Goal: Task Accomplishment & Management: Use online tool/utility

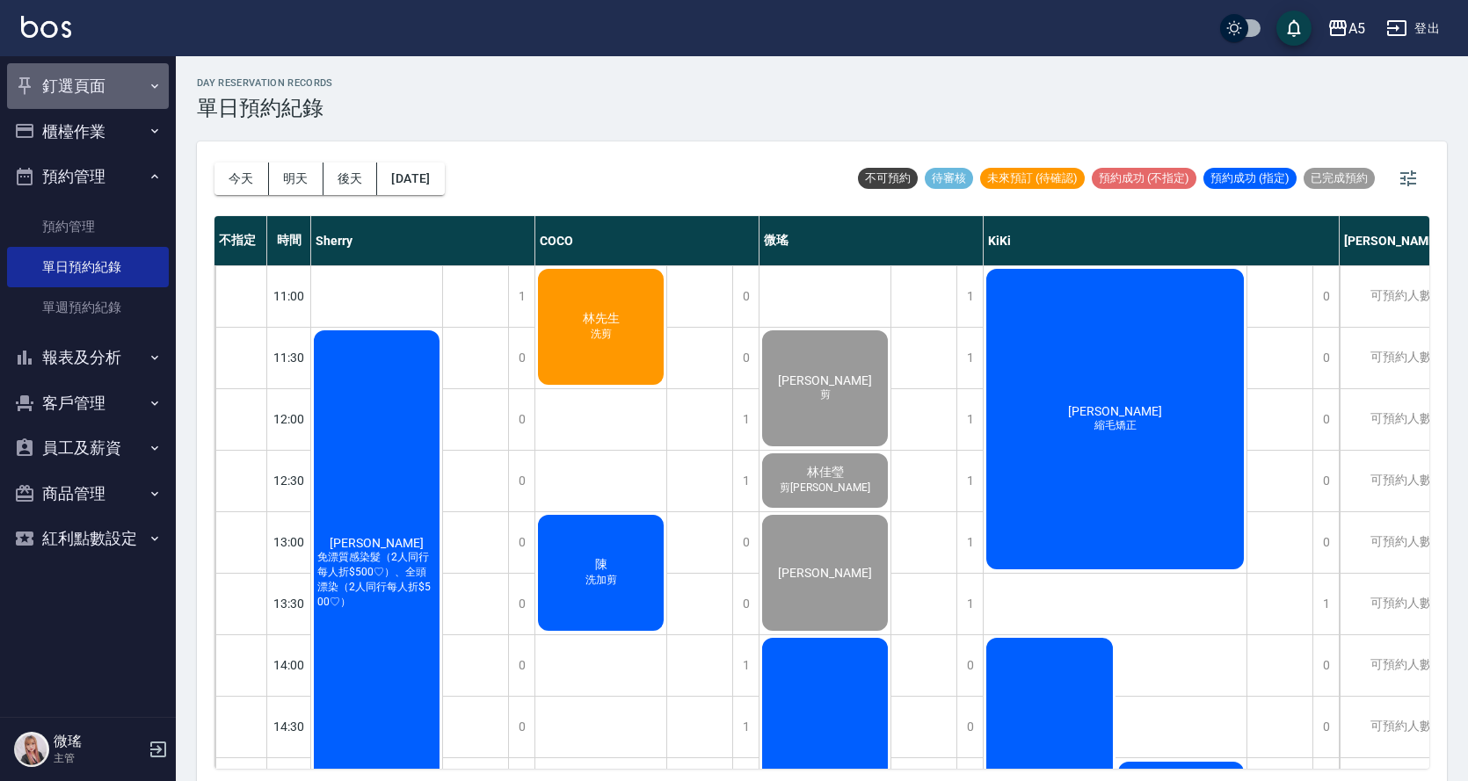
click at [121, 100] on button "釘選頁面" at bounding box center [88, 86] width 162 height 46
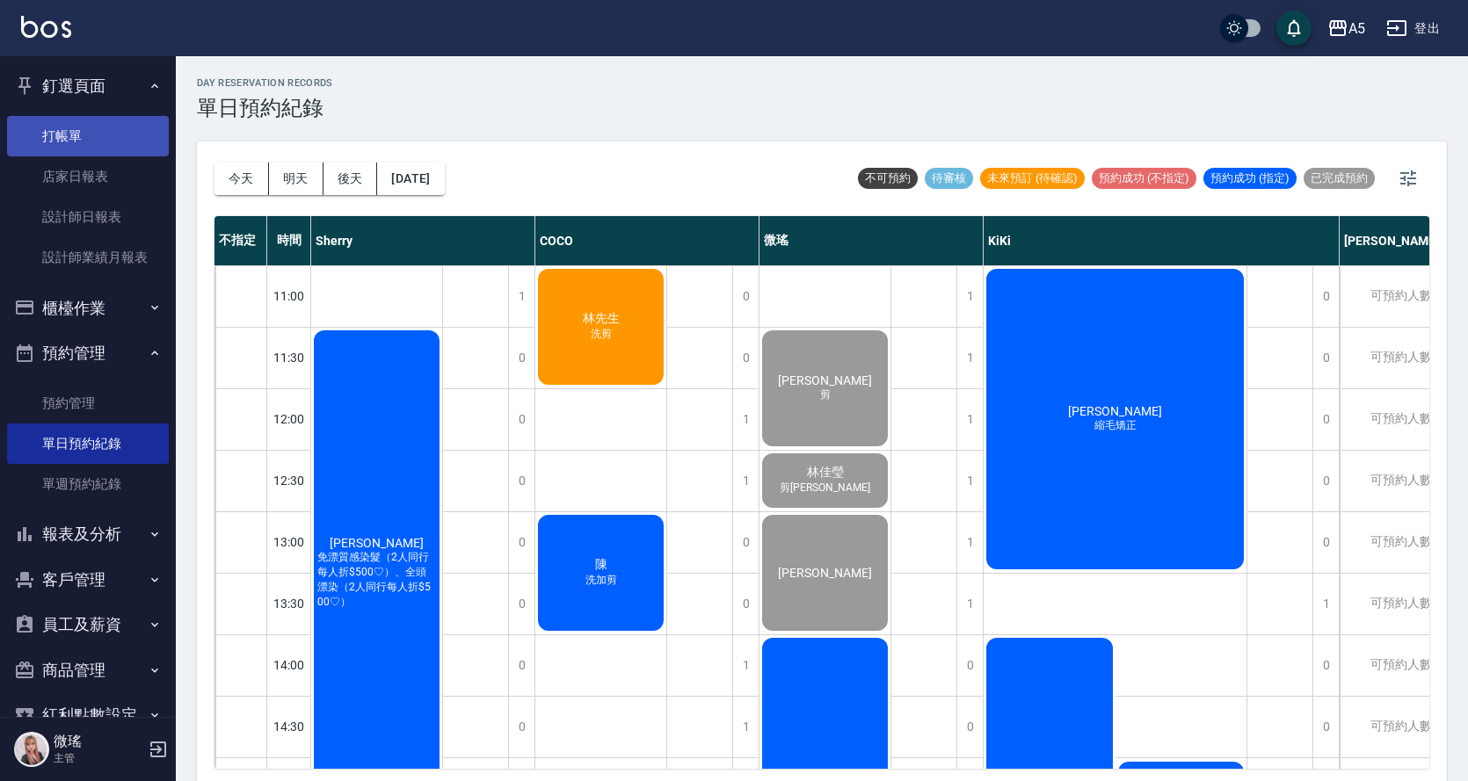
click at [141, 146] on link "打帳單" at bounding box center [88, 136] width 162 height 40
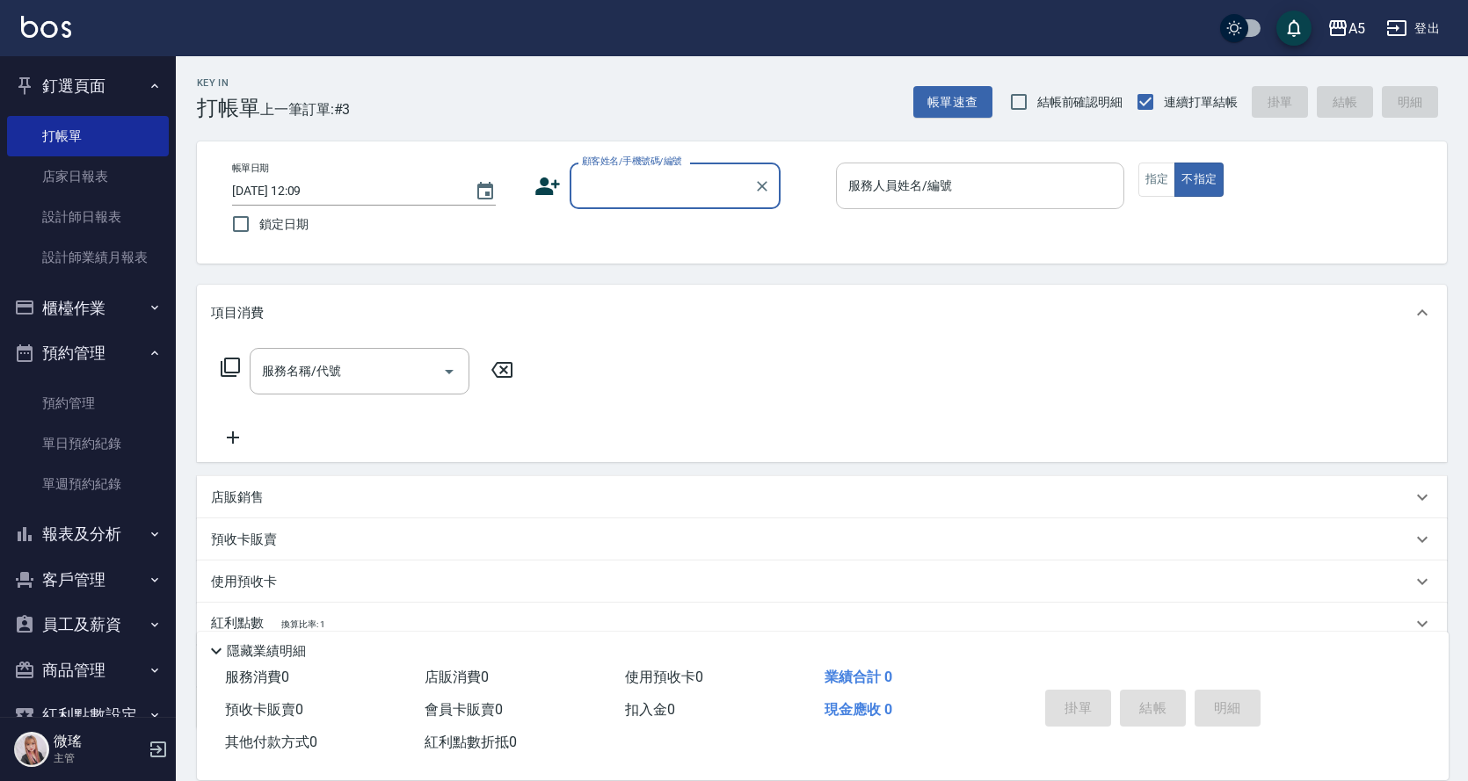
click at [953, 188] on input "服務人員姓名/編號" at bounding box center [980, 185] width 272 height 31
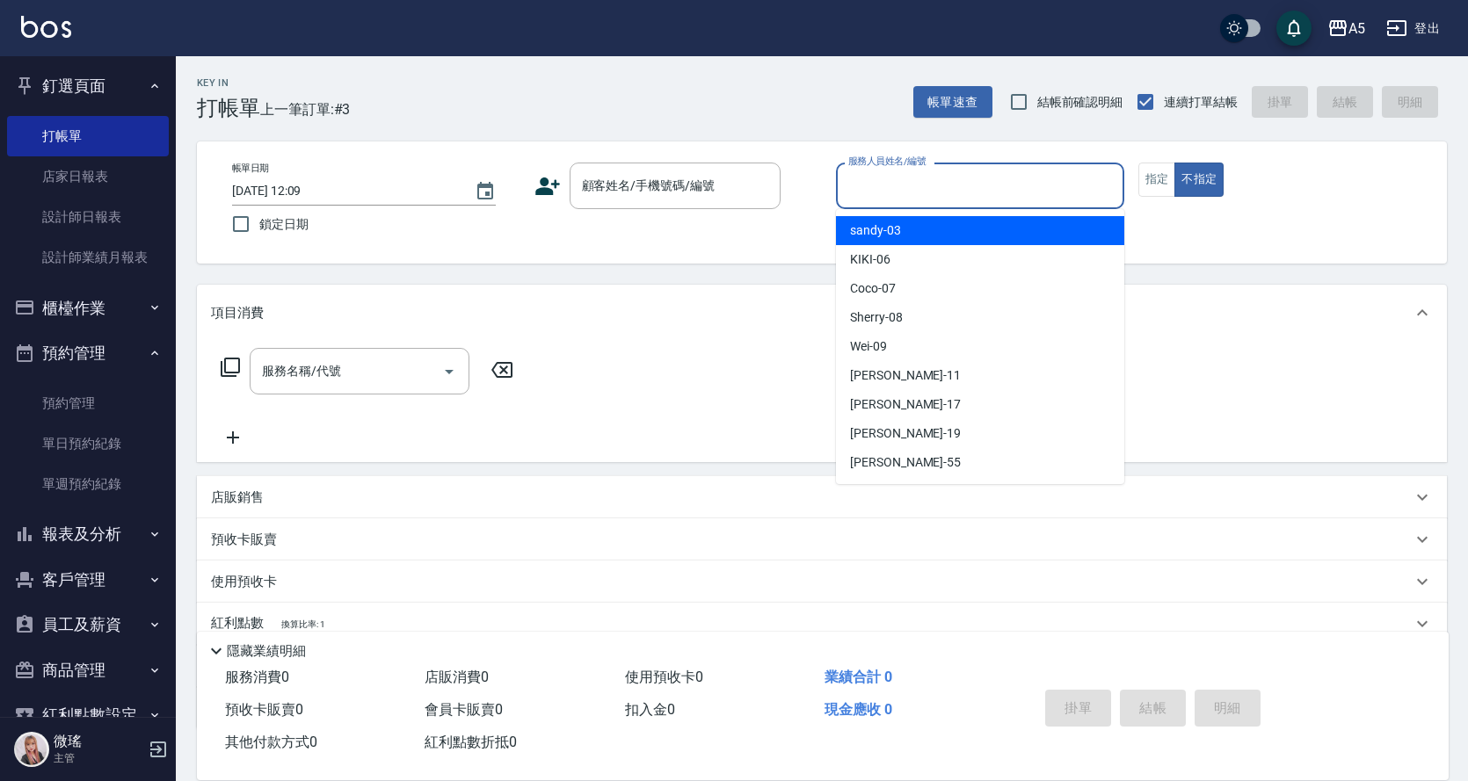
click at [1022, 199] on input "服務人員姓名/編號" at bounding box center [980, 185] width 272 height 31
click at [1011, 196] on input "服務人員姓名/編號" at bounding box center [980, 185] width 272 height 31
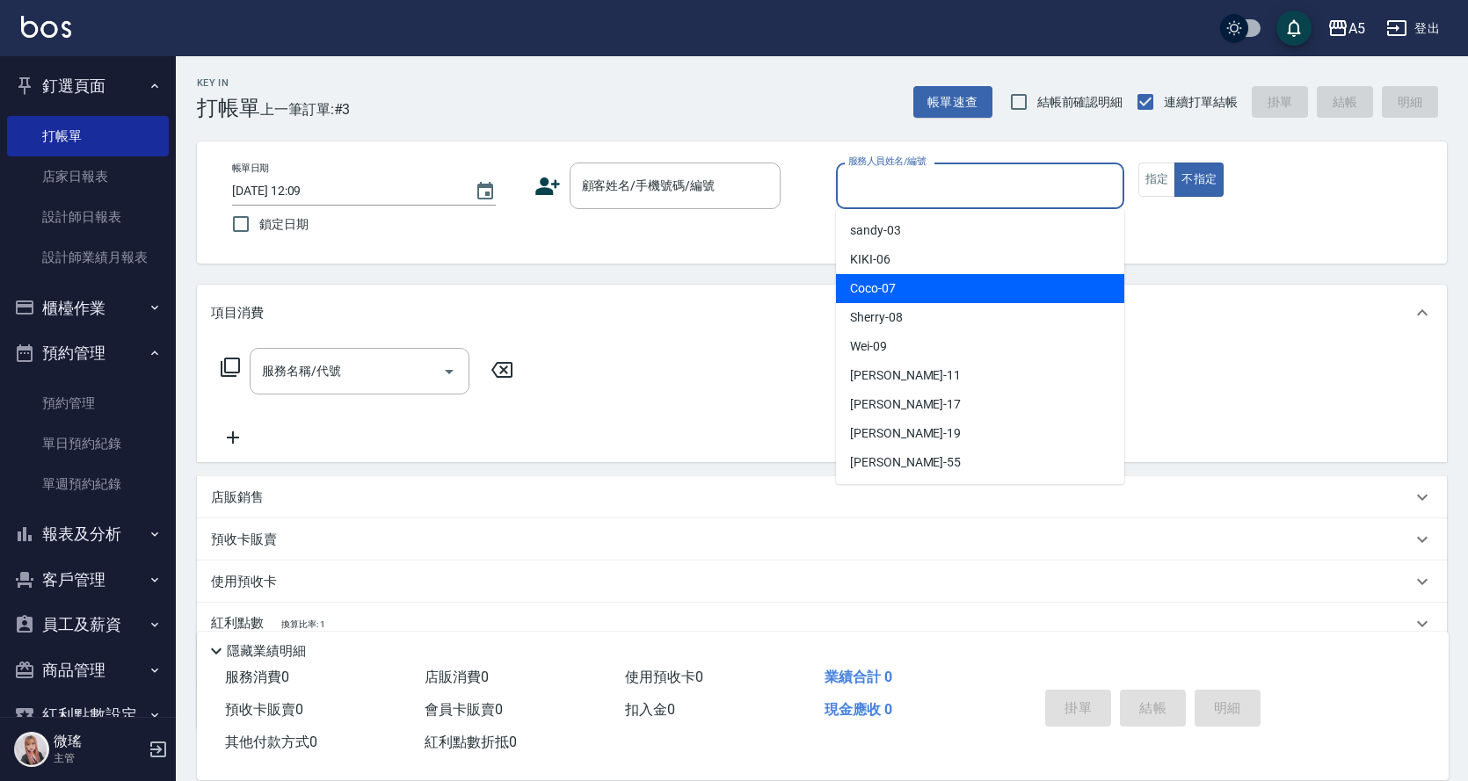
click at [961, 289] on div "Coco -07" at bounding box center [980, 288] width 288 height 29
type input "Coco-07"
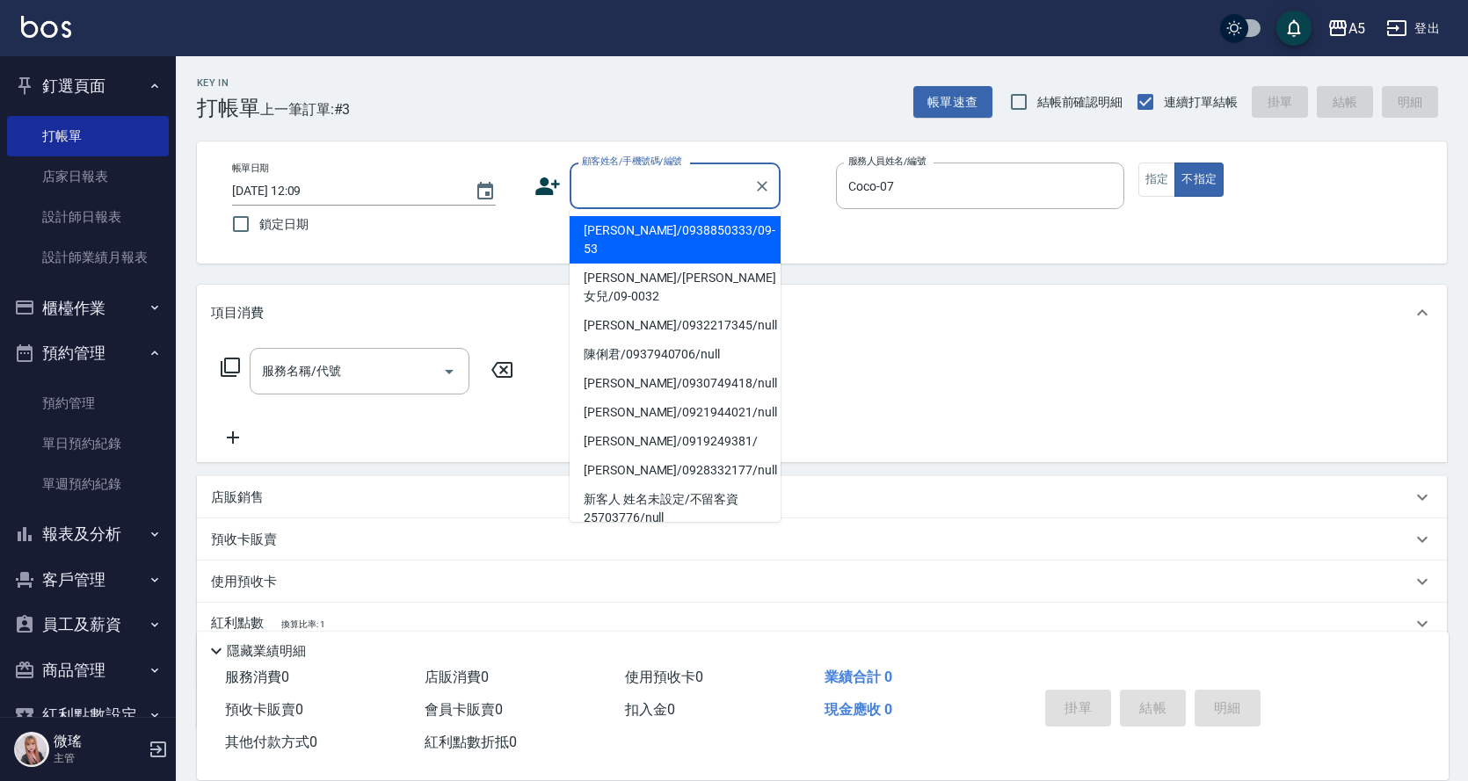
click at [670, 170] on div "顧客姓名/手機號碼/編號 顧客姓名/手機號碼/編號" at bounding box center [674, 186] width 211 height 47
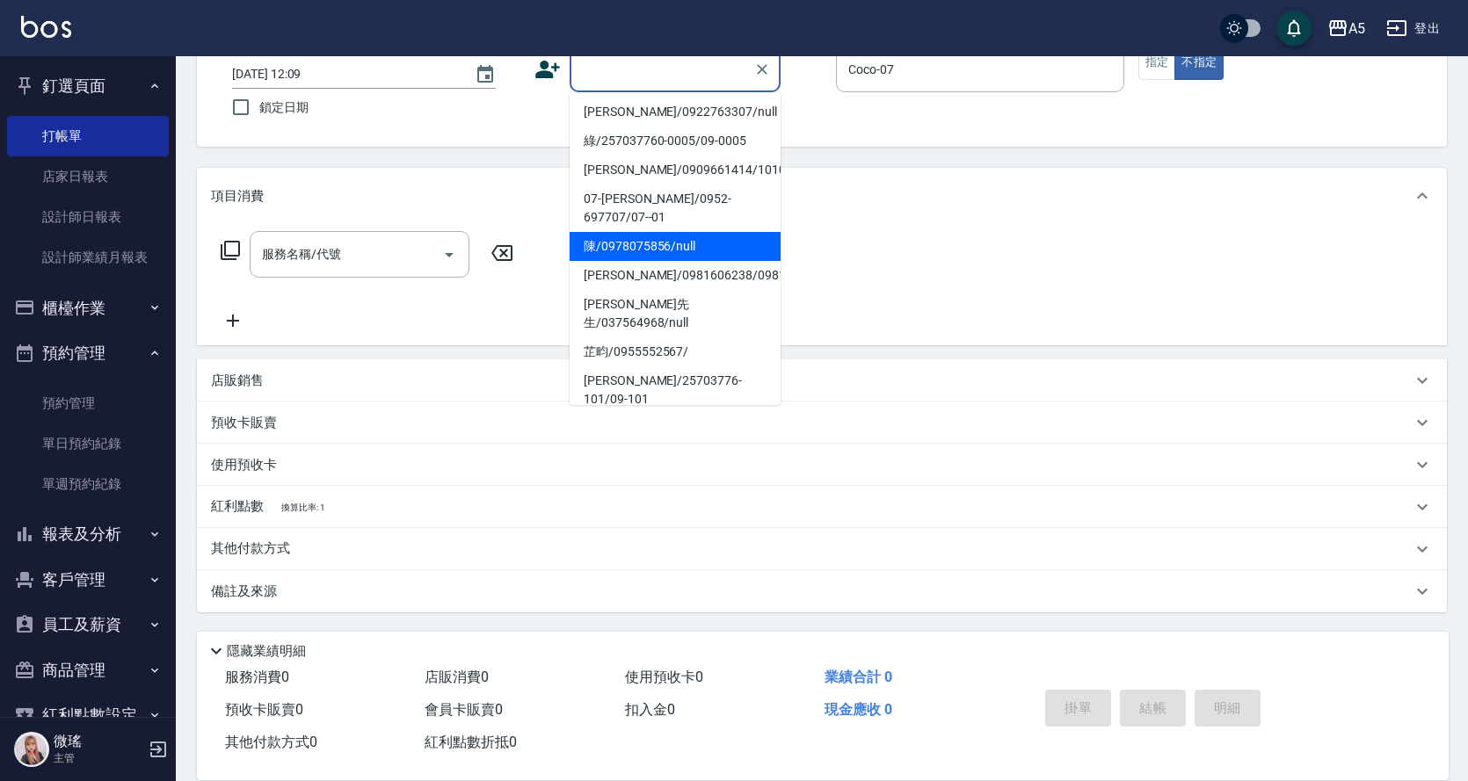
scroll to position [142, 0]
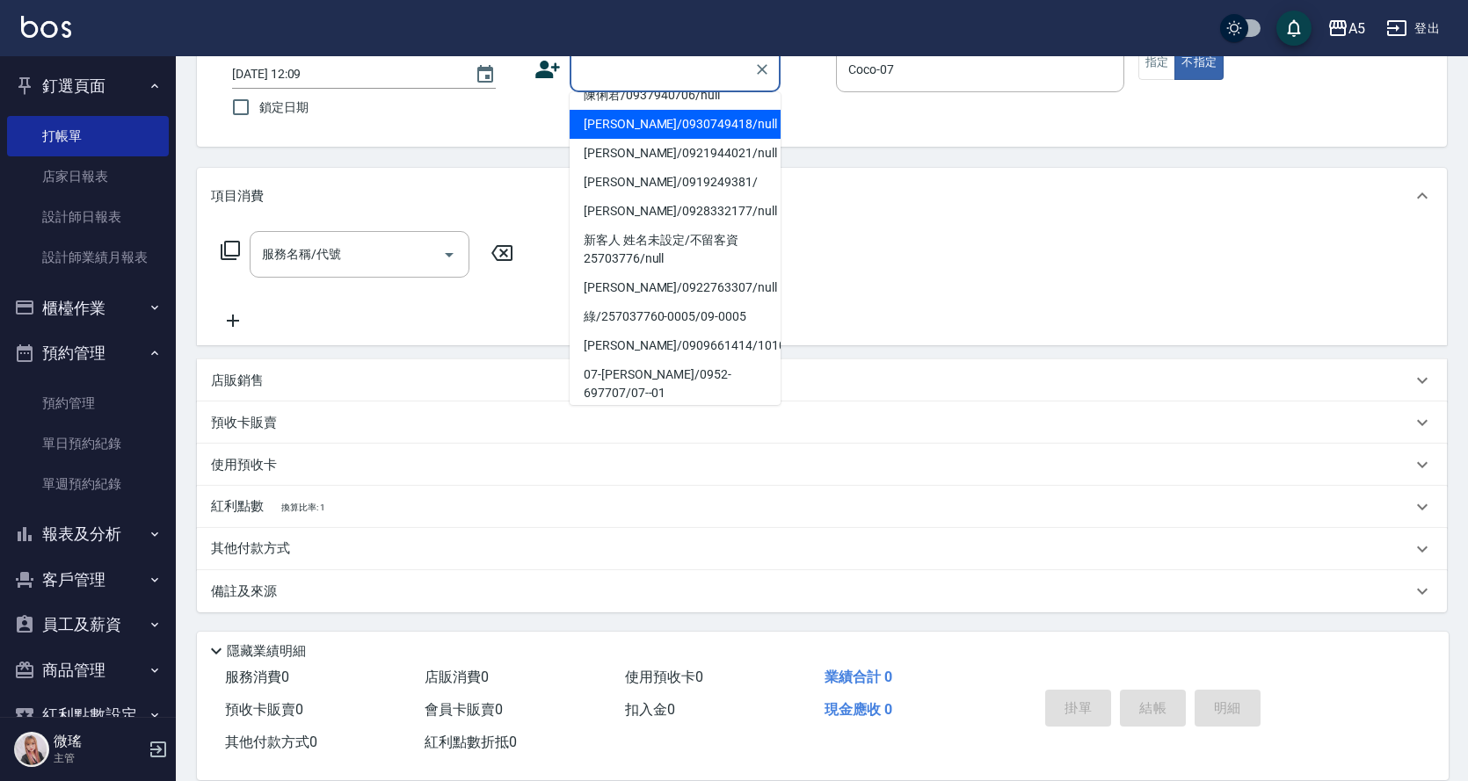
click at [679, 65] on input "顧客姓名/手機號碼/編號" at bounding box center [661, 69] width 169 height 31
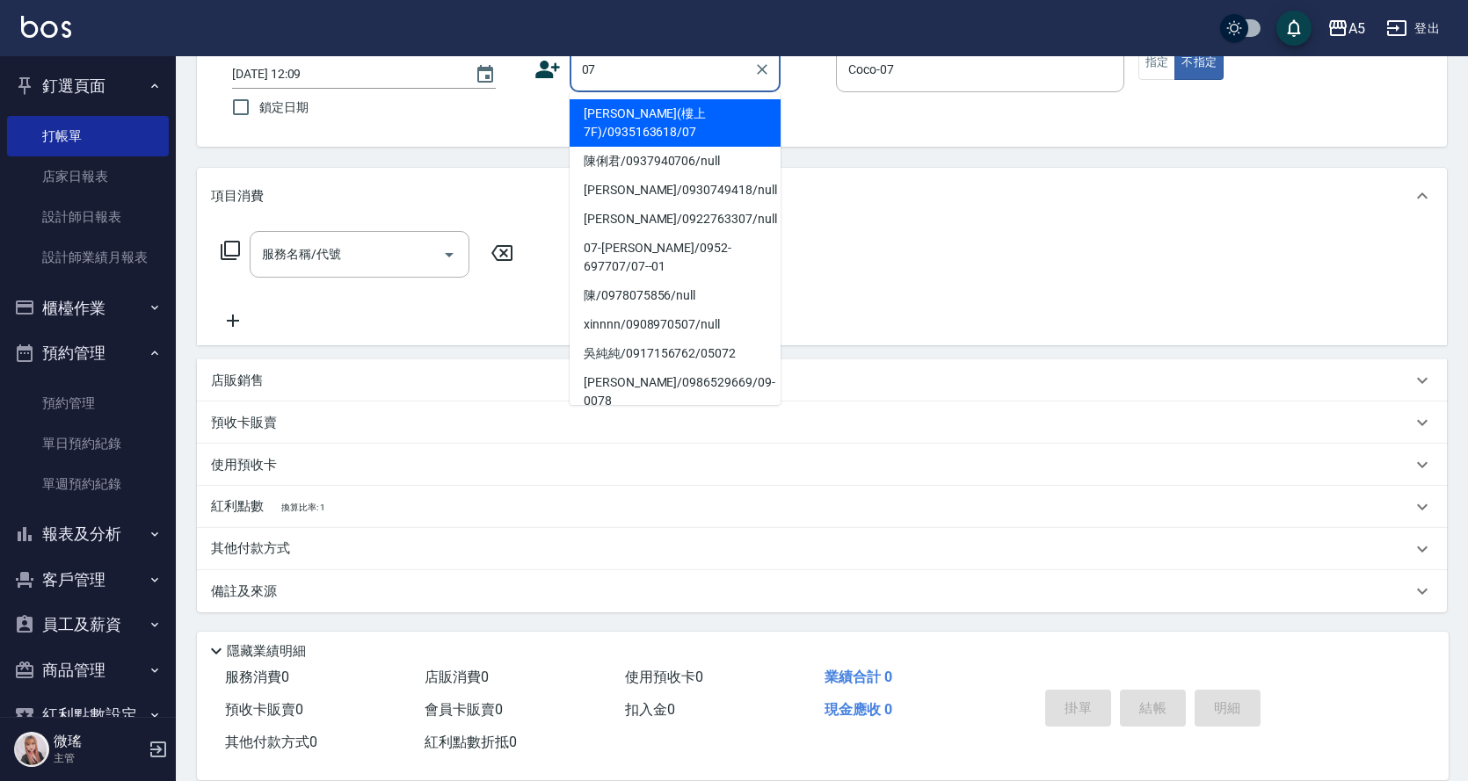
type input "07"
click at [673, 53] on div "A5 登出" at bounding box center [734, 28] width 1468 height 56
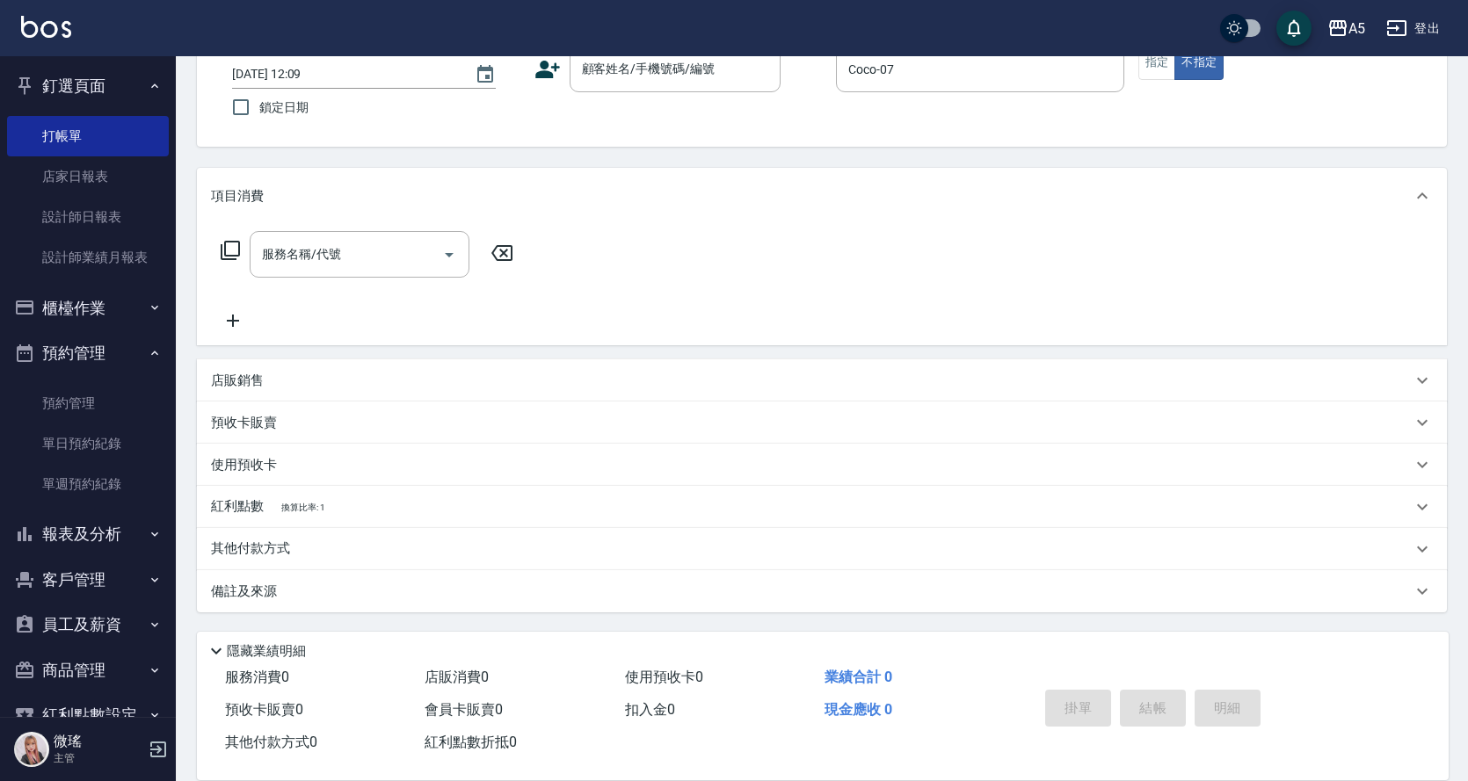
click at [646, 100] on div "帳單日期 [DATE] 12:09 鎖定日期 顧客姓名/手機號碼/編號 顧客姓名/手機號碼/編號 服務人員姓名/編號 [PERSON_NAME]-07 服務人…" at bounding box center [821, 86] width 1207 height 80
drag, startPoint x: 665, startPoint y: 52, endPoint x: 668, endPoint y: 61, distance: 9.2
click at [668, 59] on div "A5 登出 釘選頁面 打帳單 店家日報表 設計師日報表 設計師業績月報表 櫃檯作業 打帳單 帳單列表 現金收支登錄 高階收支登錄 材料自購登錄 每日結帳 排班…" at bounding box center [734, 332] width 1468 height 898
click at [672, 86] on div "顧客姓名/手機號碼/編號" at bounding box center [674, 69] width 211 height 47
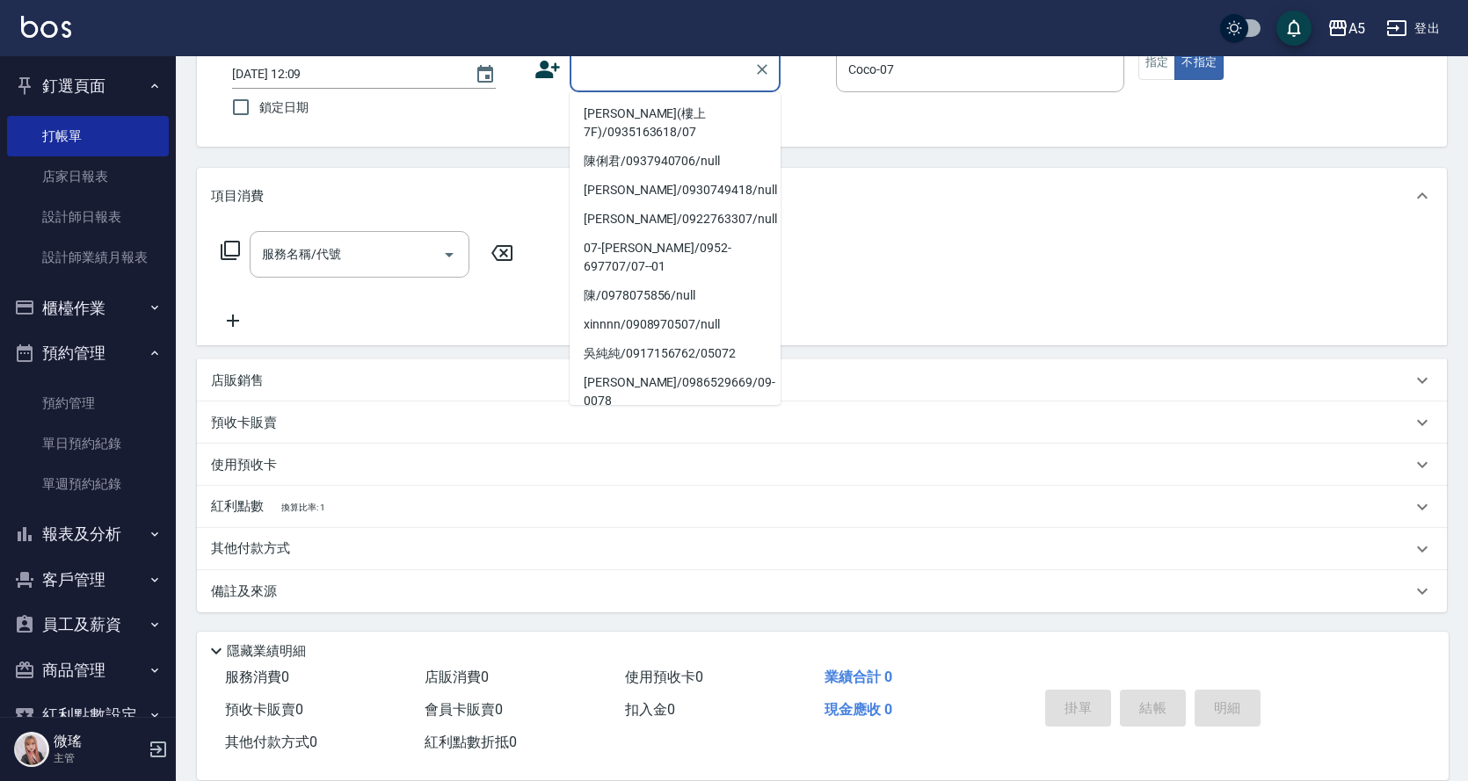
click at [690, 416] on li "無名子/07#/null" at bounding box center [674, 430] width 211 height 29
type input "無名子/07#/null"
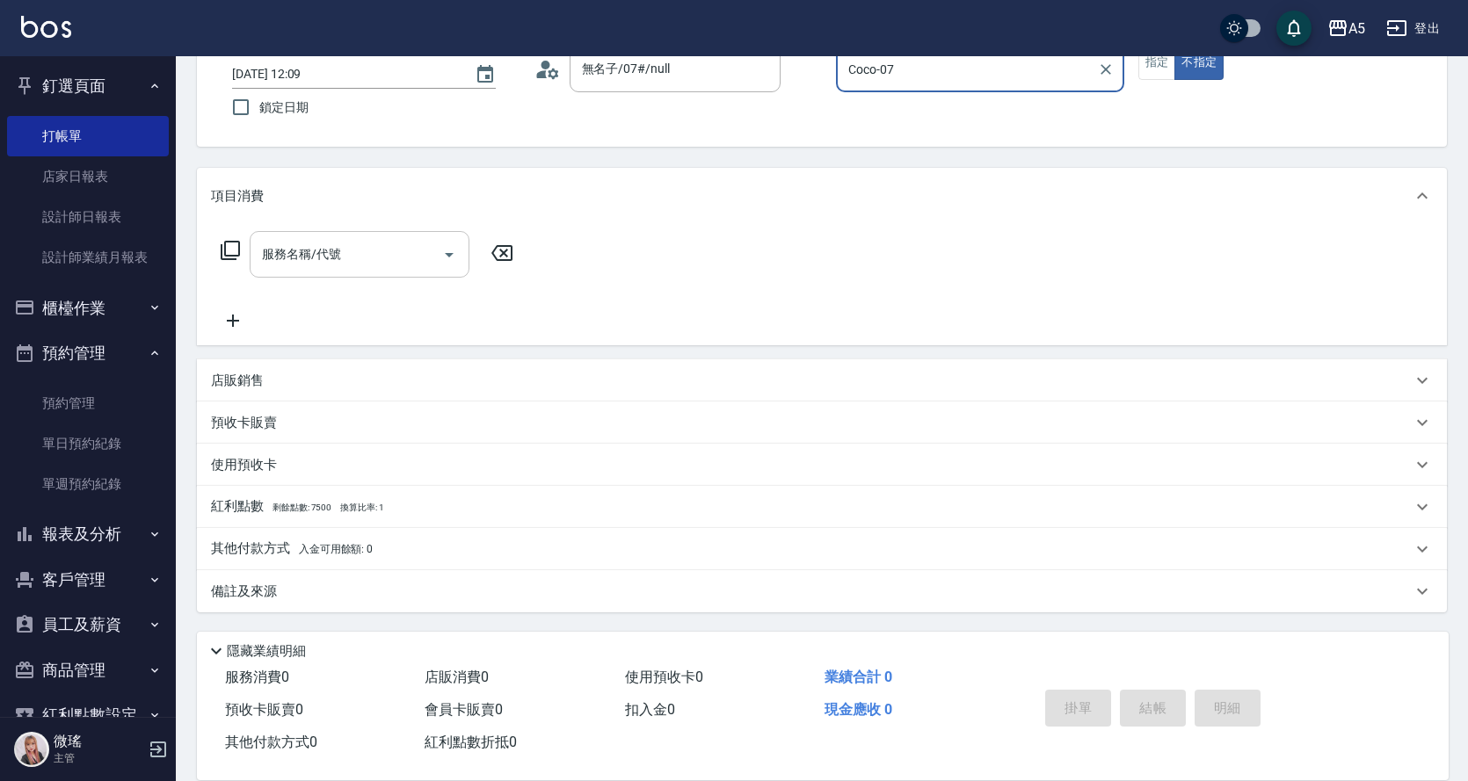
click at [381, 262] on input "服務名稱/代號" at bounding box center [346, 254] width 178 height 31
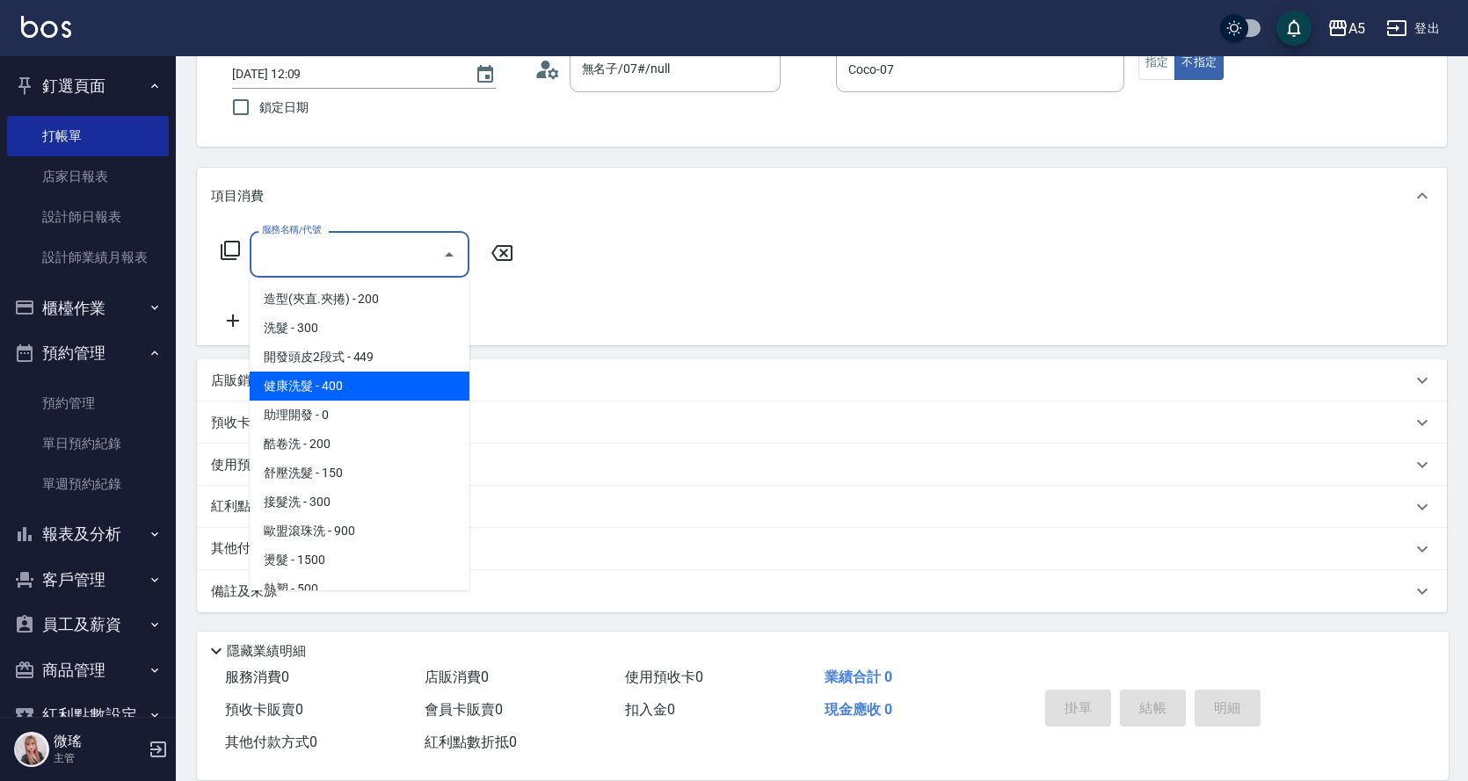
click at [235, 250] on icon at bounding box center [230, 250] width 21 height 21
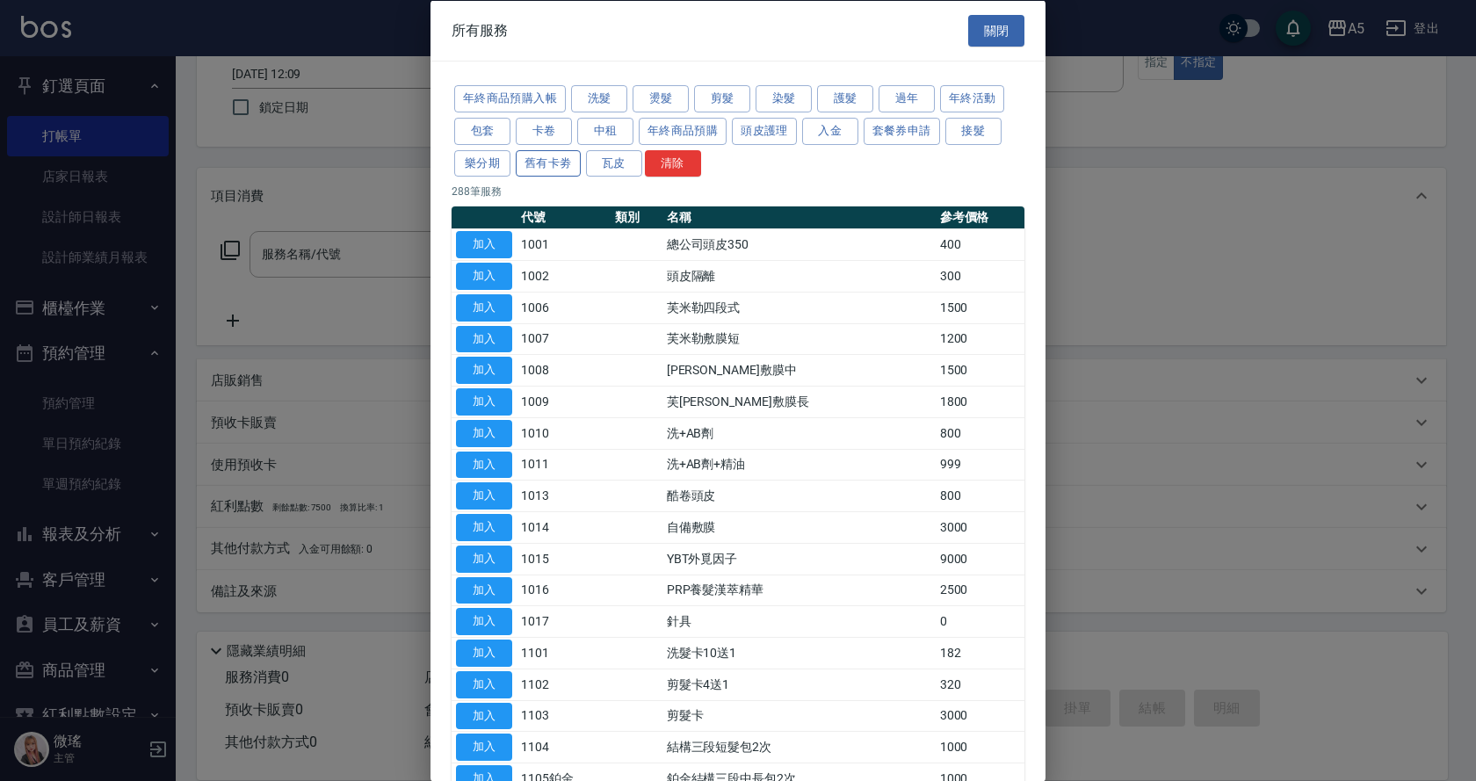
click at [547, 159] on button "舊有卡劵" at bounding box center [548, 162] width 65 height 27
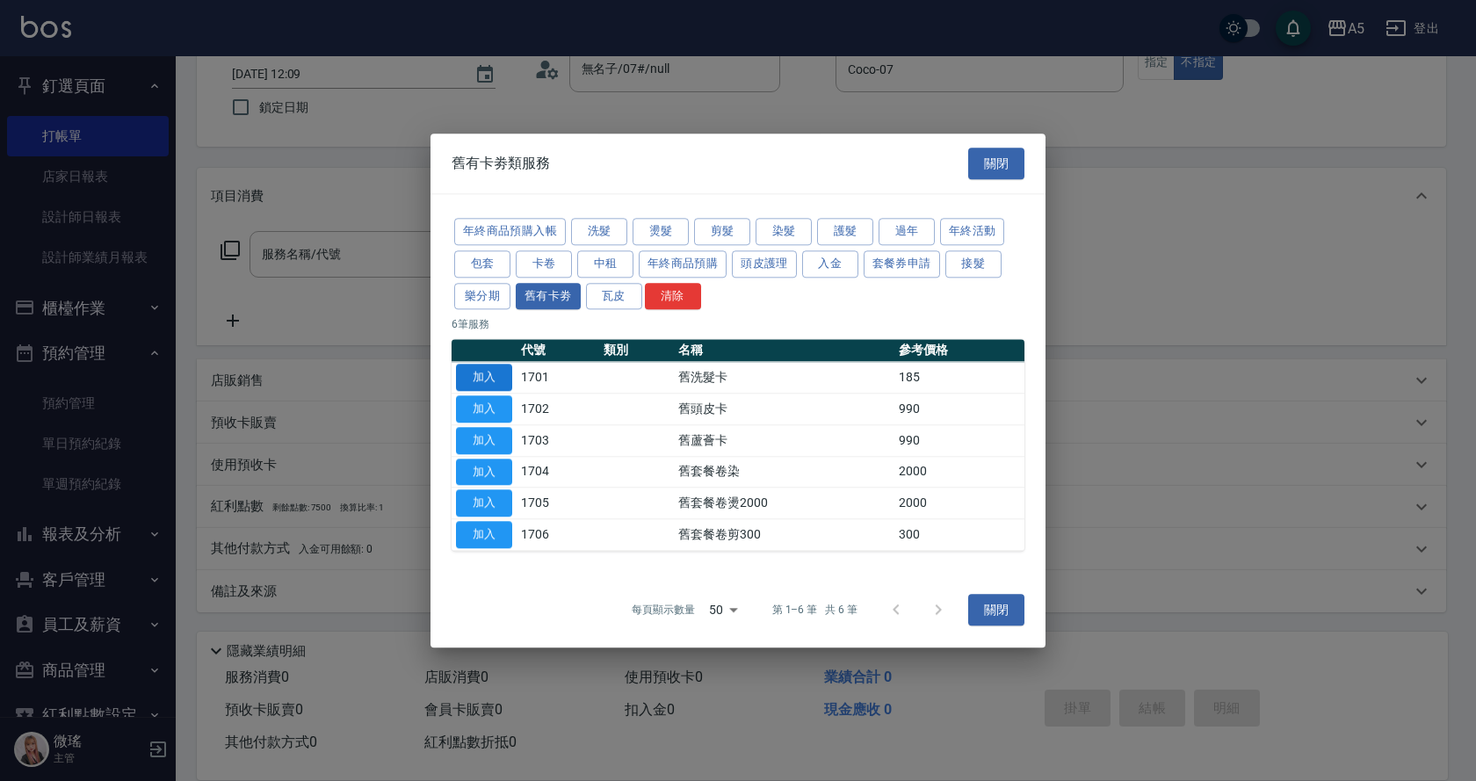
click at [495, 381] on button "加入" at bounding box center [484, 378] width 56 height 27
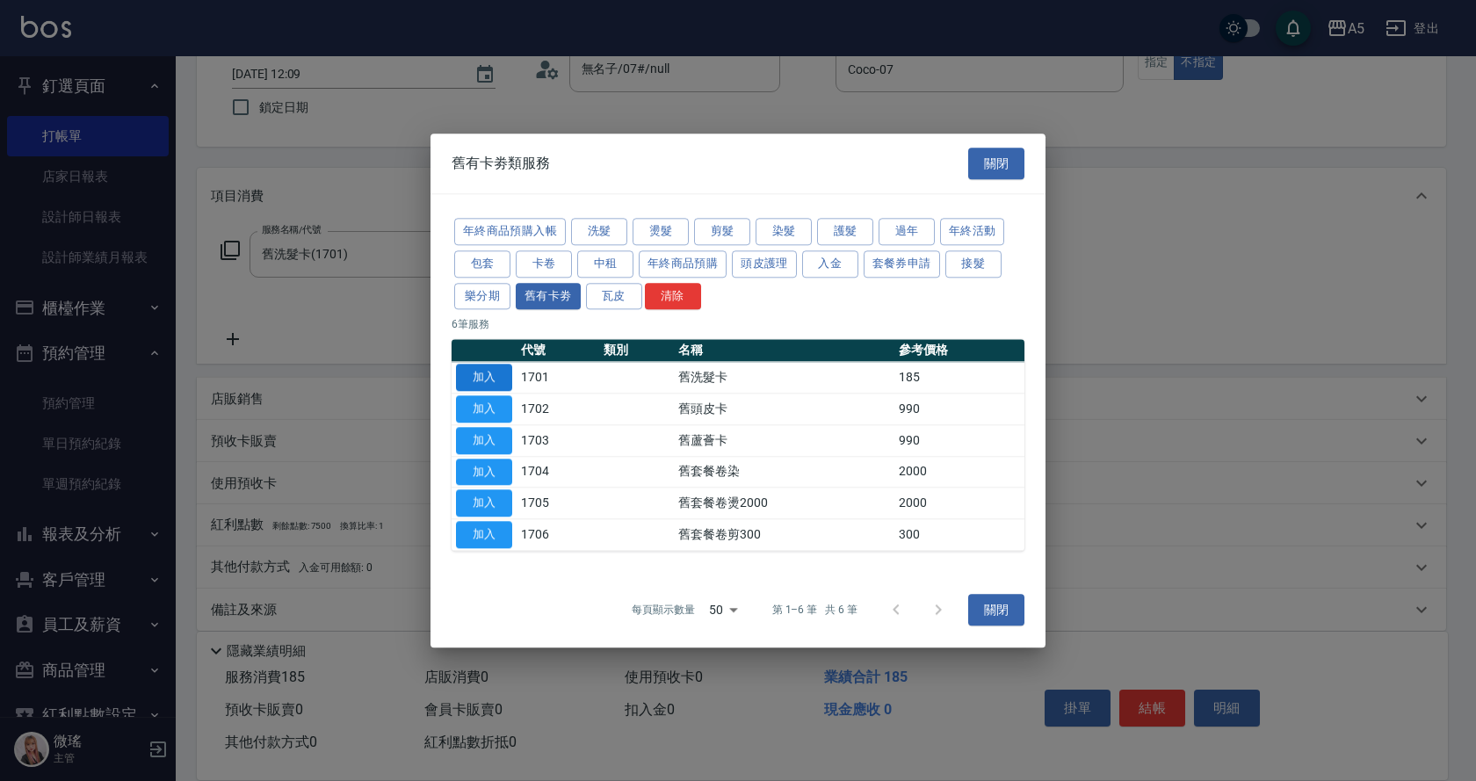
type input "舊洗髮卡(1701)"
type input "舊有卡券"
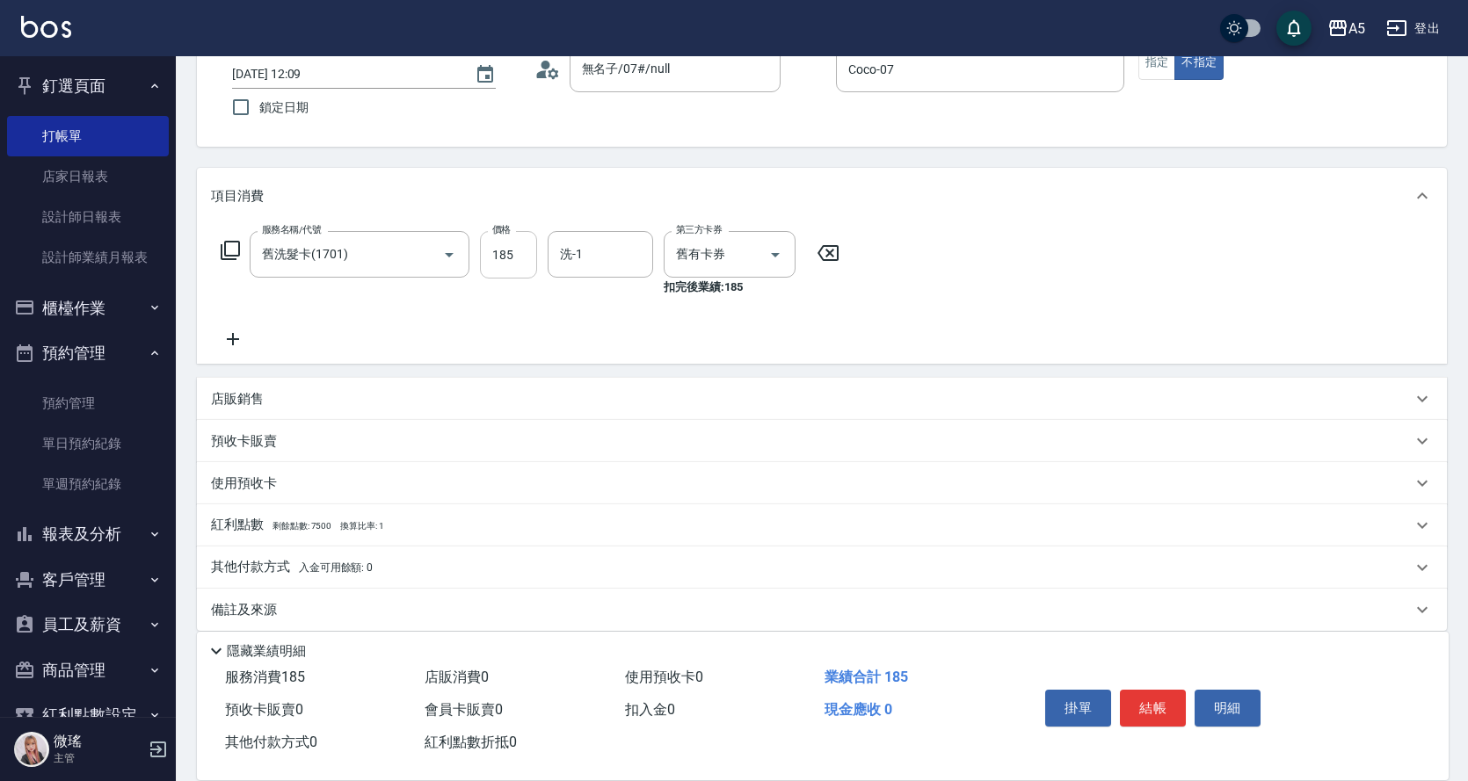
click at [494, 272] on input "185" at bounding box center [508, 254] width 57 height 47
click at [502, 267] on input "0" at bounding box center [508, 254] width 57 height 47
type input "495"
click at [235, 254] on icon at bounding box center [230, 250] width 21 height 21
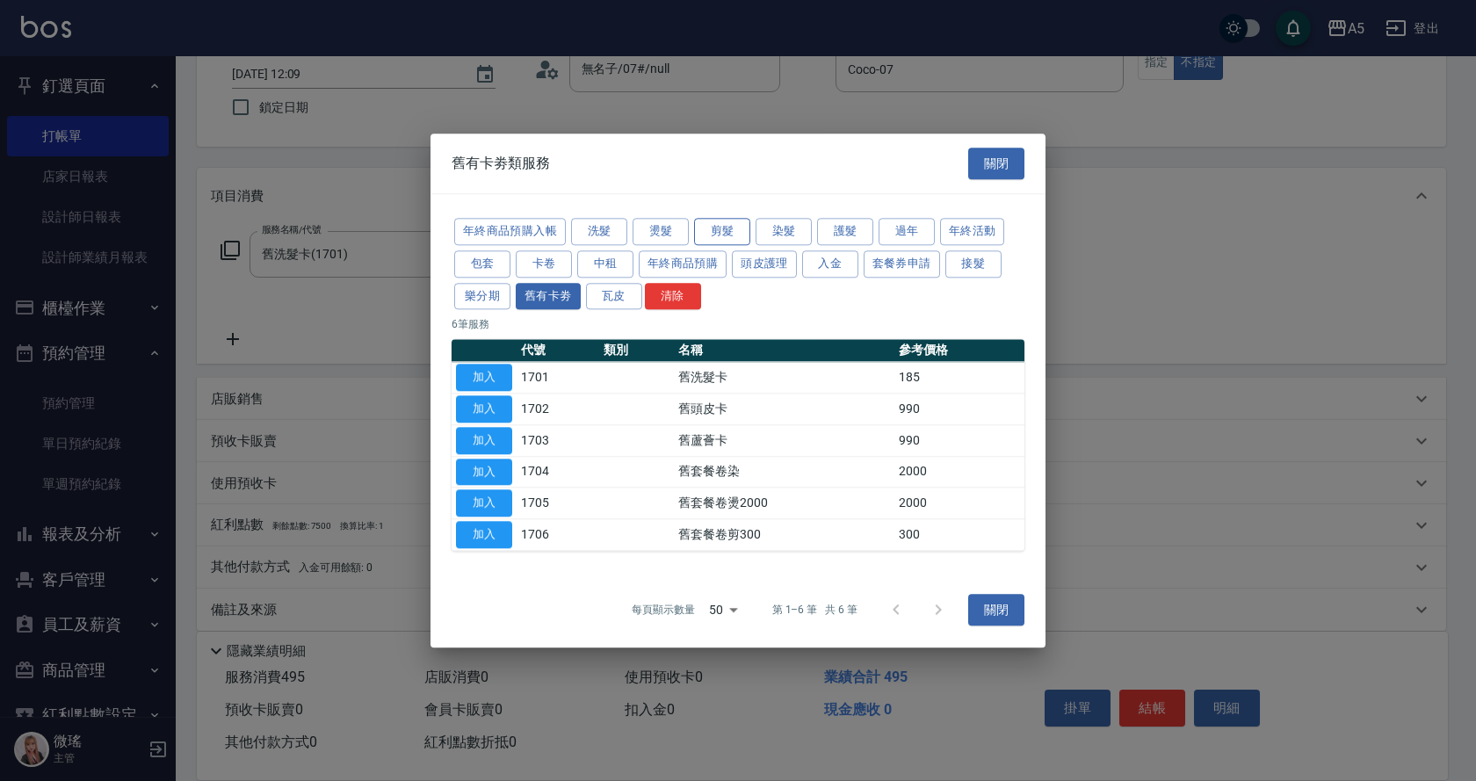
click at [722, 228] on button "剪髮" at bounding box center [722, 231] width 56 height 27
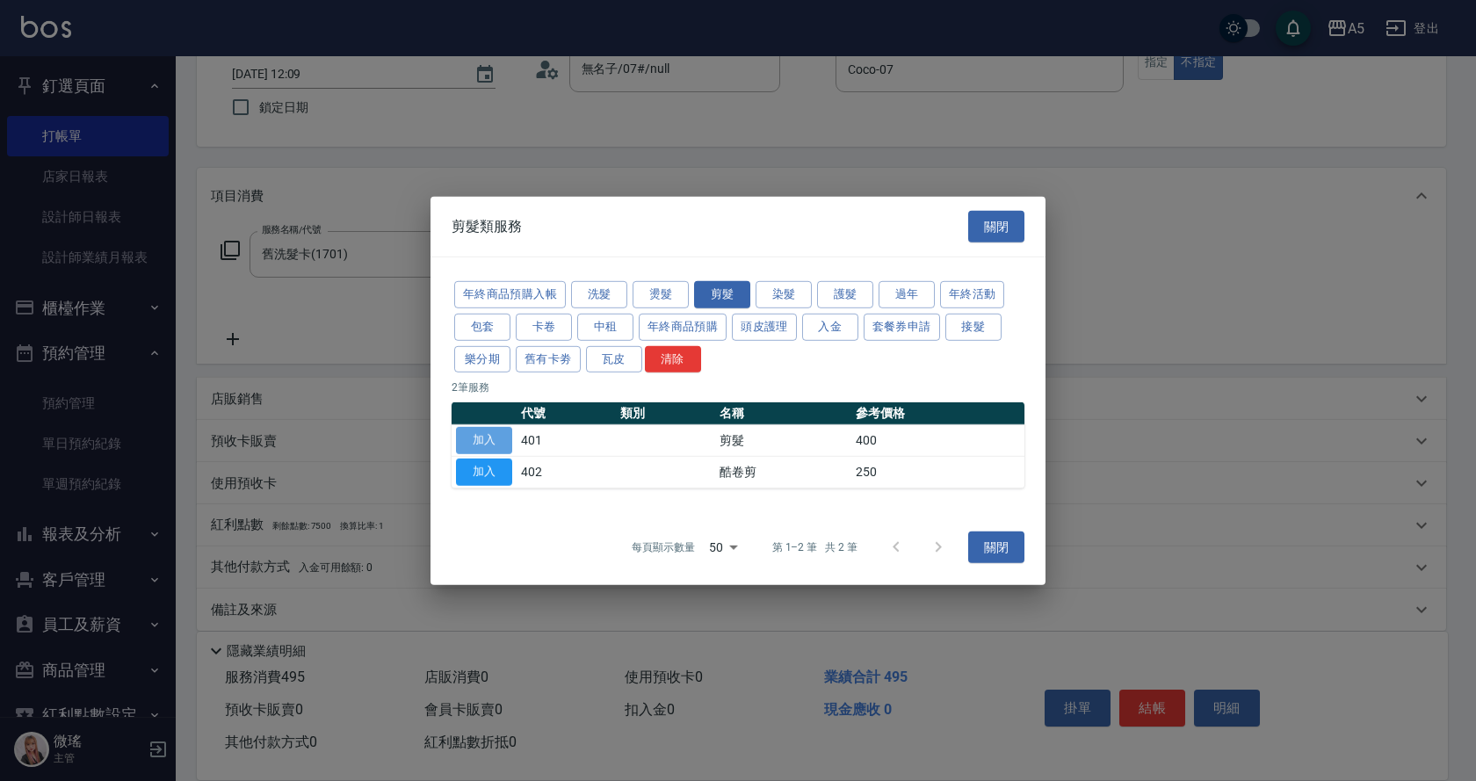
click at [490, 439] on button "加入" at bounding box center [484, 440] width 56 height 27
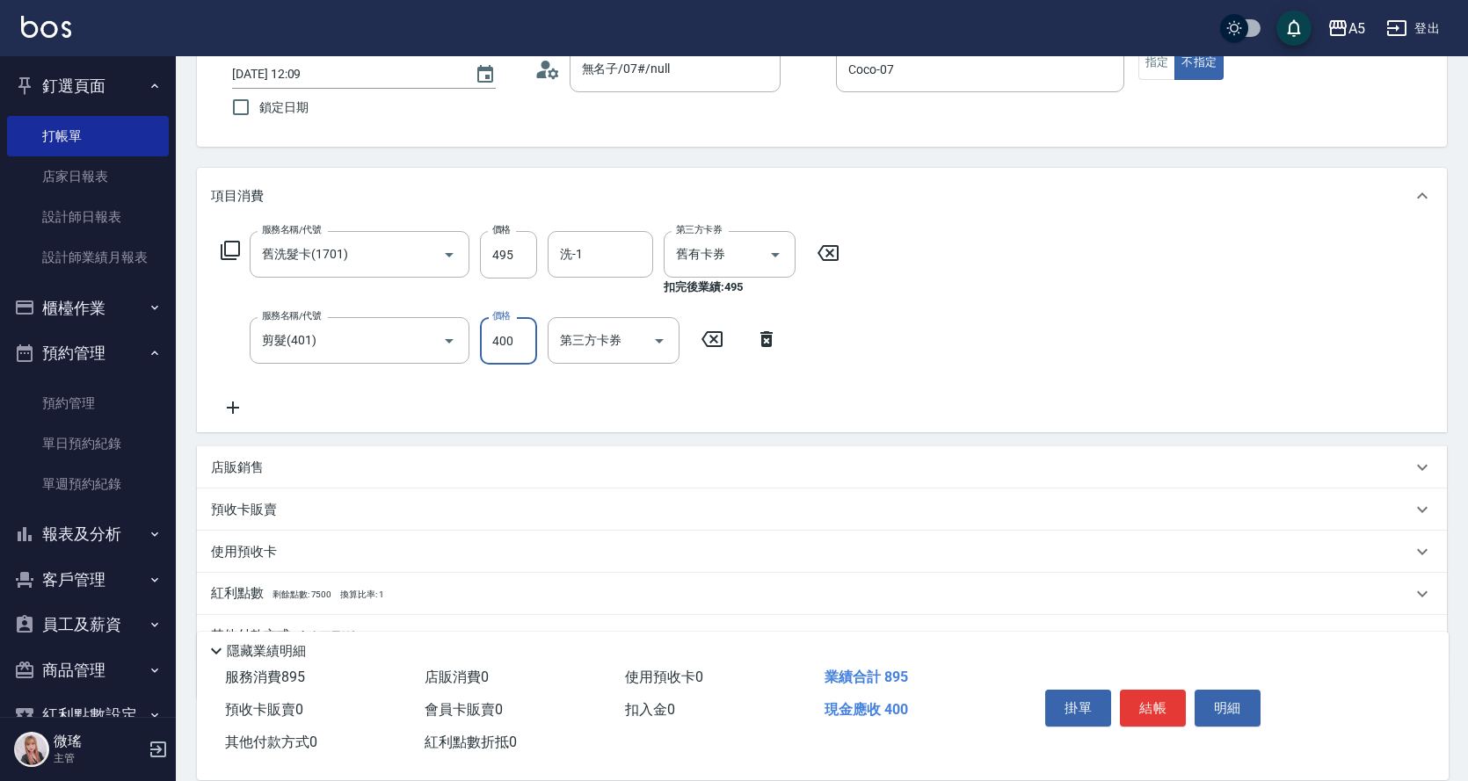
click at [514, 350] on input "400" at bounding box center [508, 340] width 57 height 47
type input "0"
type input "70"
click at [739, 381] on div "服務名稱/代號 舊洗髮卡(1701) 服務名稱/代號 價格 495 價格 洗-1 洗-1 第三方卡券 舊有卡券 第三方卡券 扣完後業績: 495 服務名稱/代…" at bounding box center [530, 324] width 639 height 187
click at [1161, 76] on button "指定" at bounding box center [1157, 63] width 38 height 34
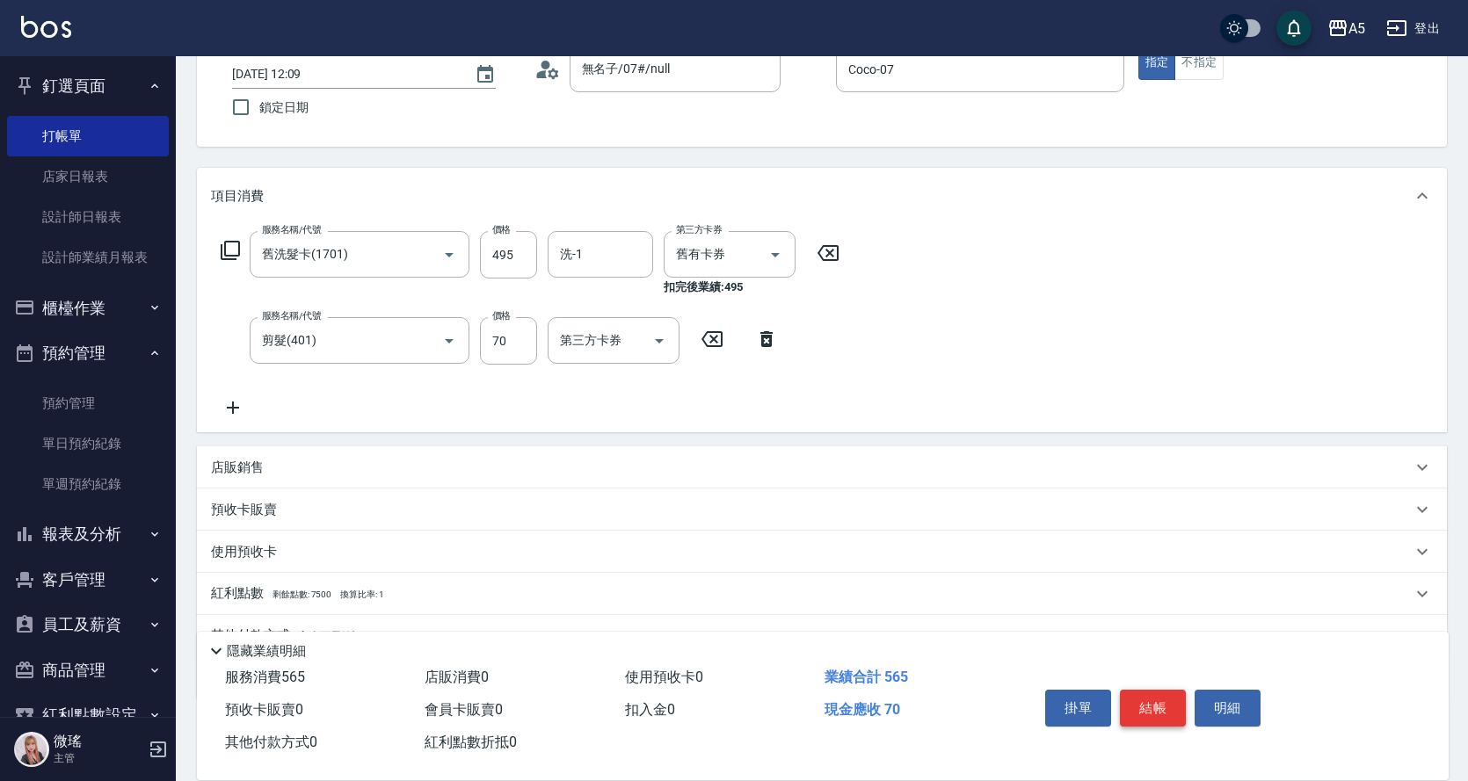
click at [1142, 708] on button "結帳" at bounding box center [1153, 708] width 66 height 37
type input "[DATE] 12:11"
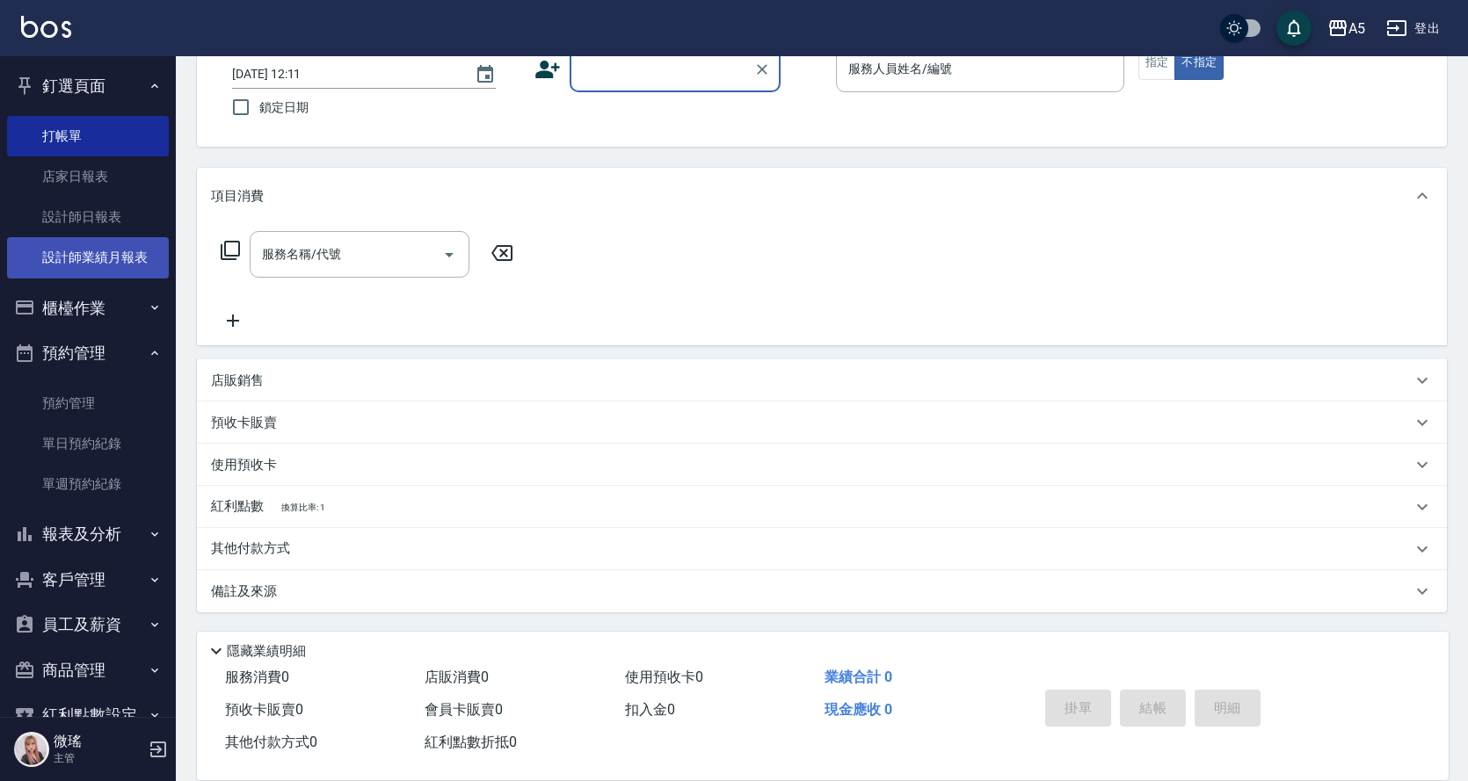
scroll to position [0, 0]
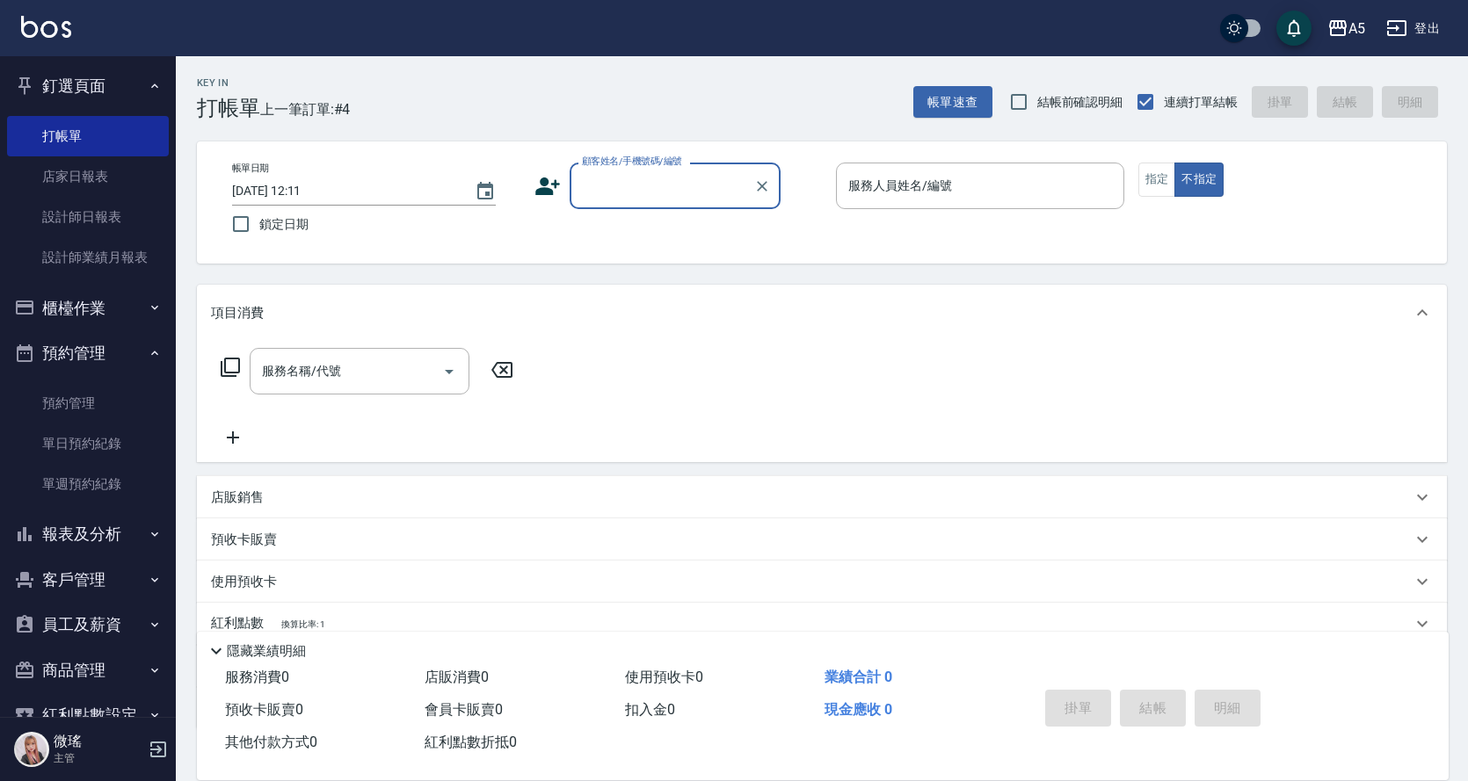
click at [94, 302] on button "櫃檯作業" at bounding box center [88, 309] width 162 height 46
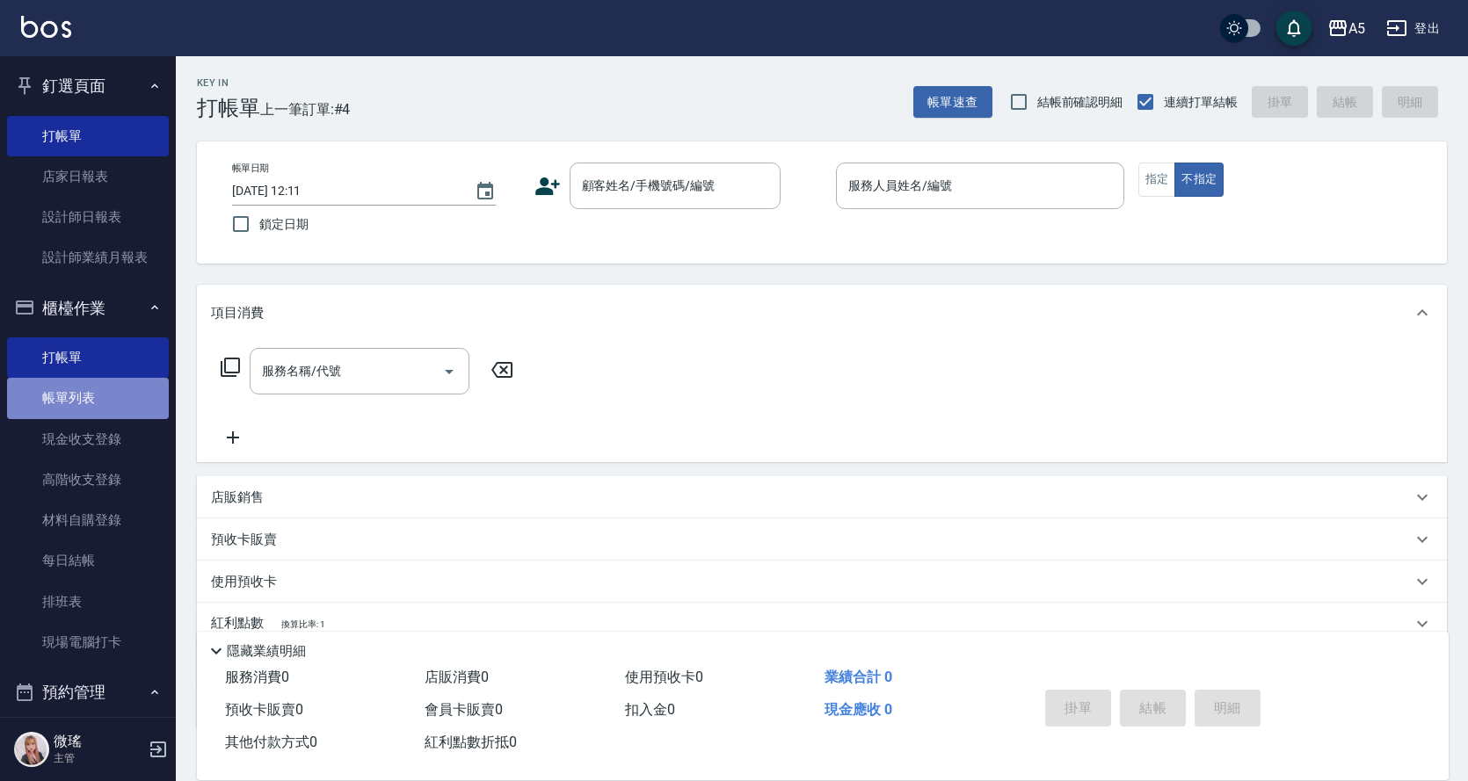
click at [103, 408] on link "帳單列表" at bounding box center [88, 398] width 162 height 40
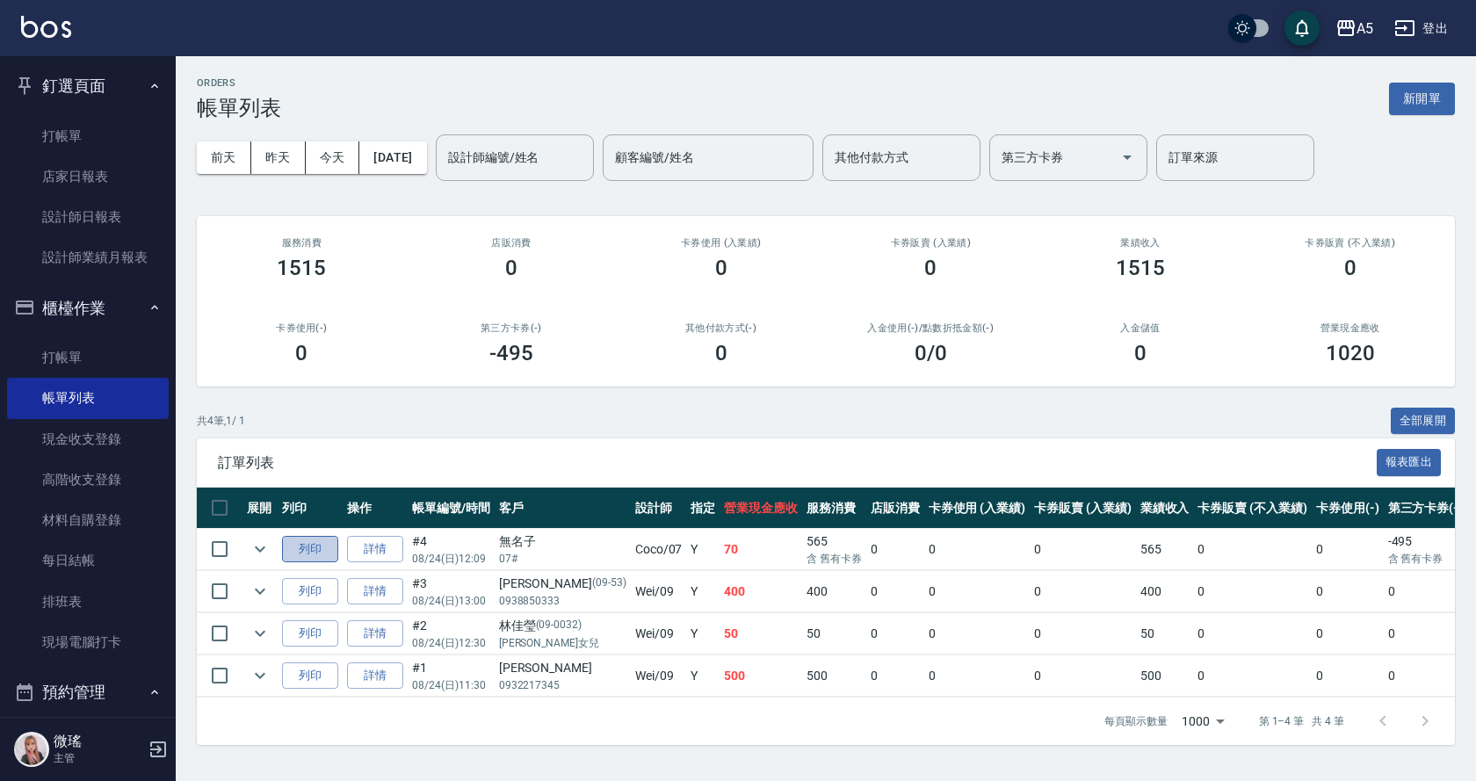
click at [320, 556] on button "列印" at bounding box center [310, 549] width 56 height 27
click at [40, 146] on link "打帳單" at bounding box center [88, 136] width 162 height 40
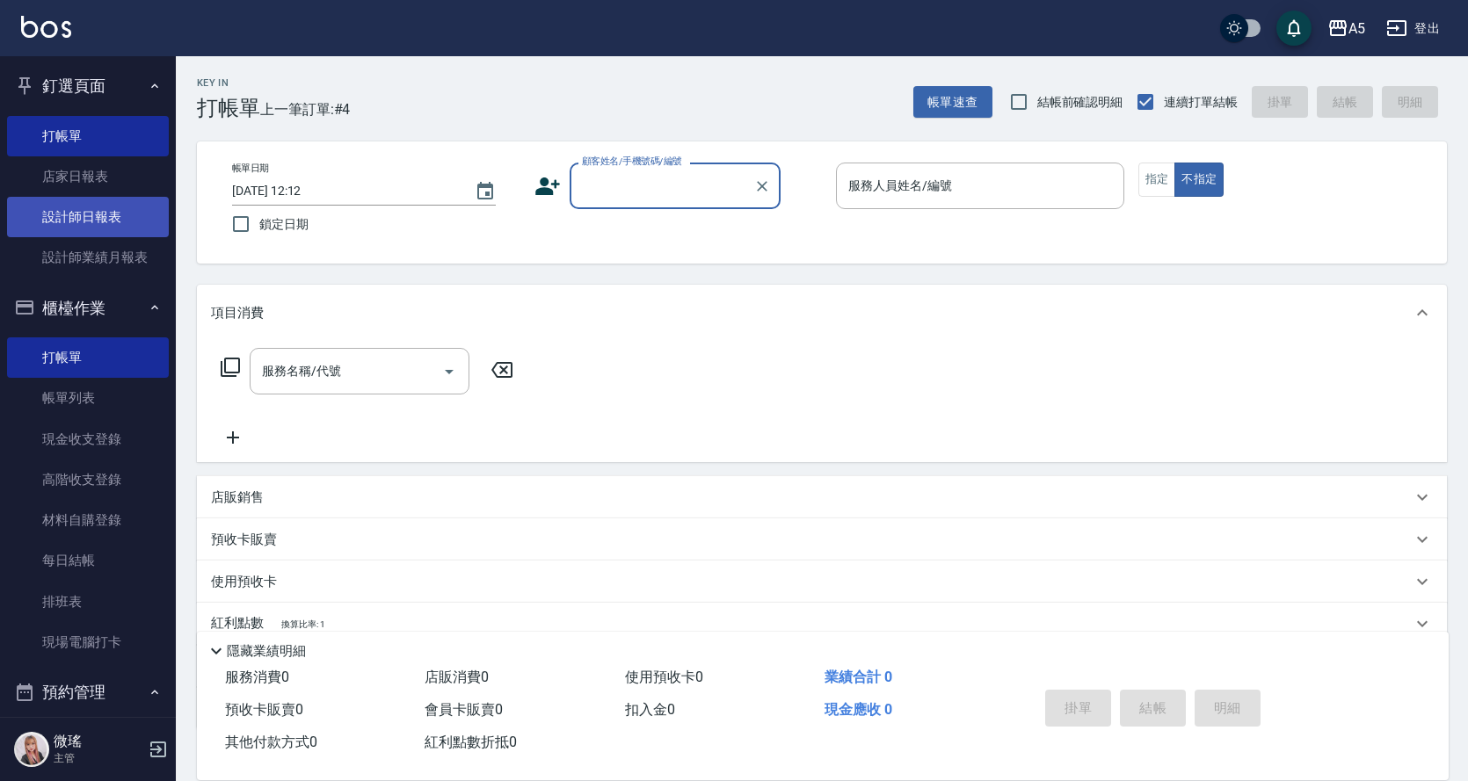
click at [118, 224] on link "設計師日報表" at bounding box center [88, 217] width 162 height 40
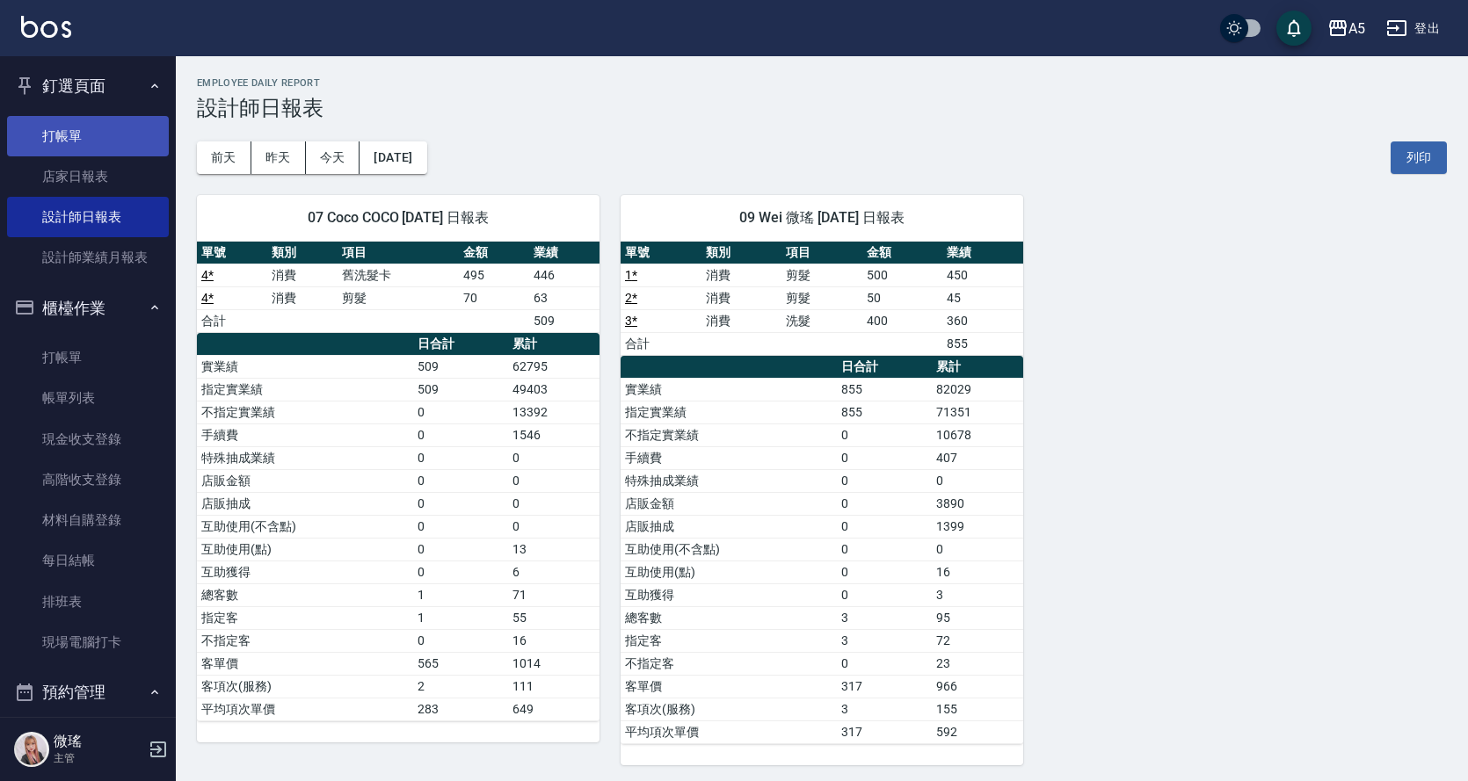
click at [57, 127] on link "打帳單" at bounding box center [88, 136] width 162 height 40
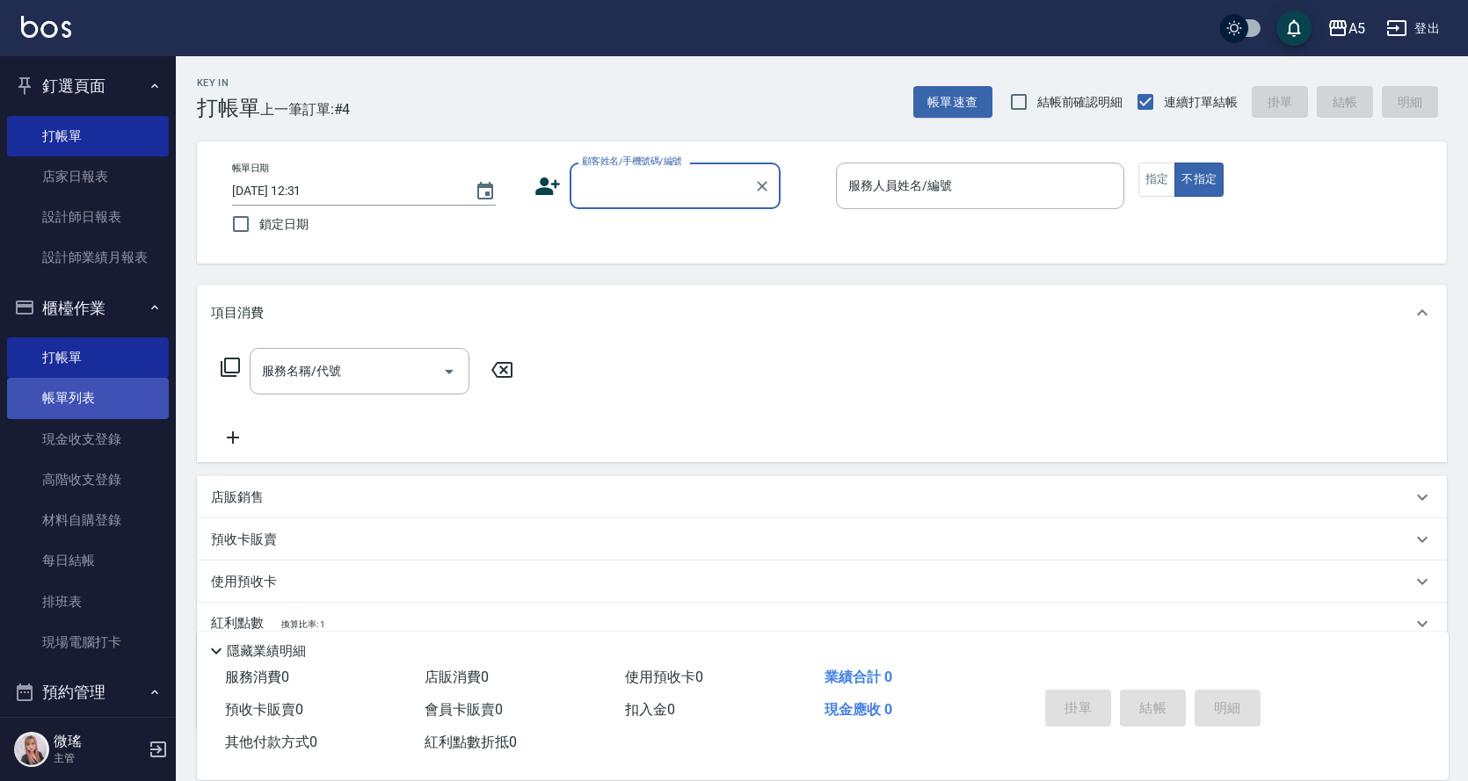
scroll to position [264, 0]
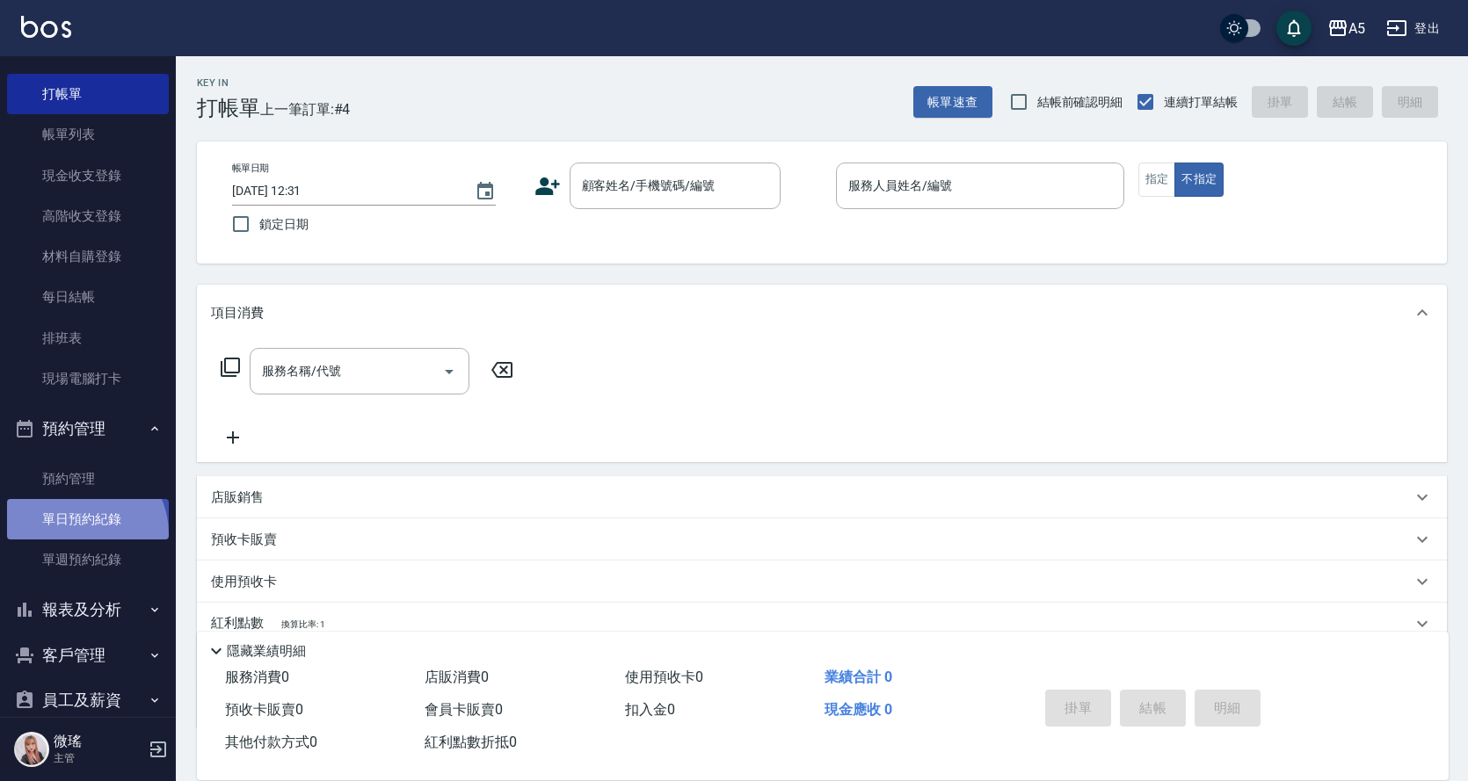
click at [80, 534] on link "單日預約紀錄" at bounding box center [88, 519] width 162 height 40
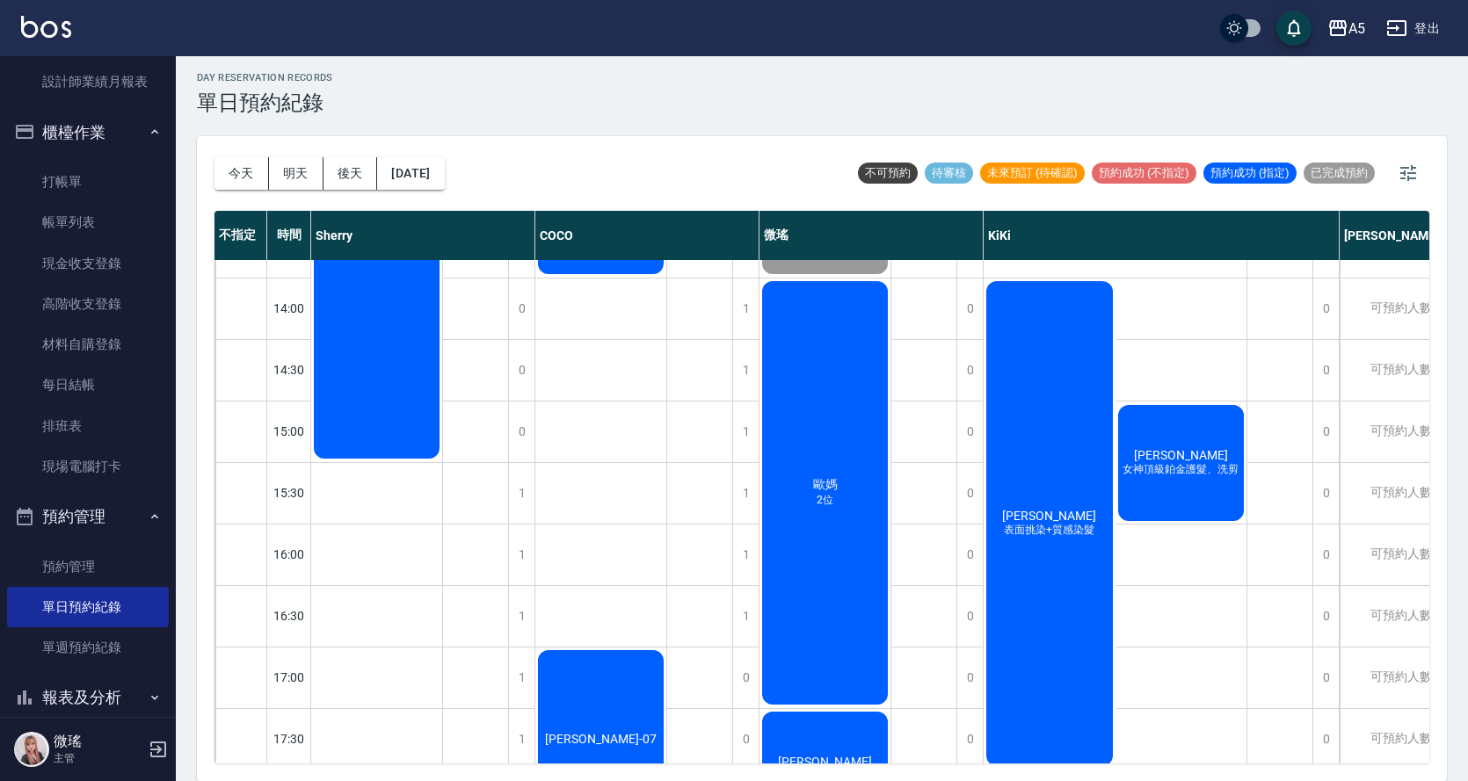
scroll to position [618, 0]
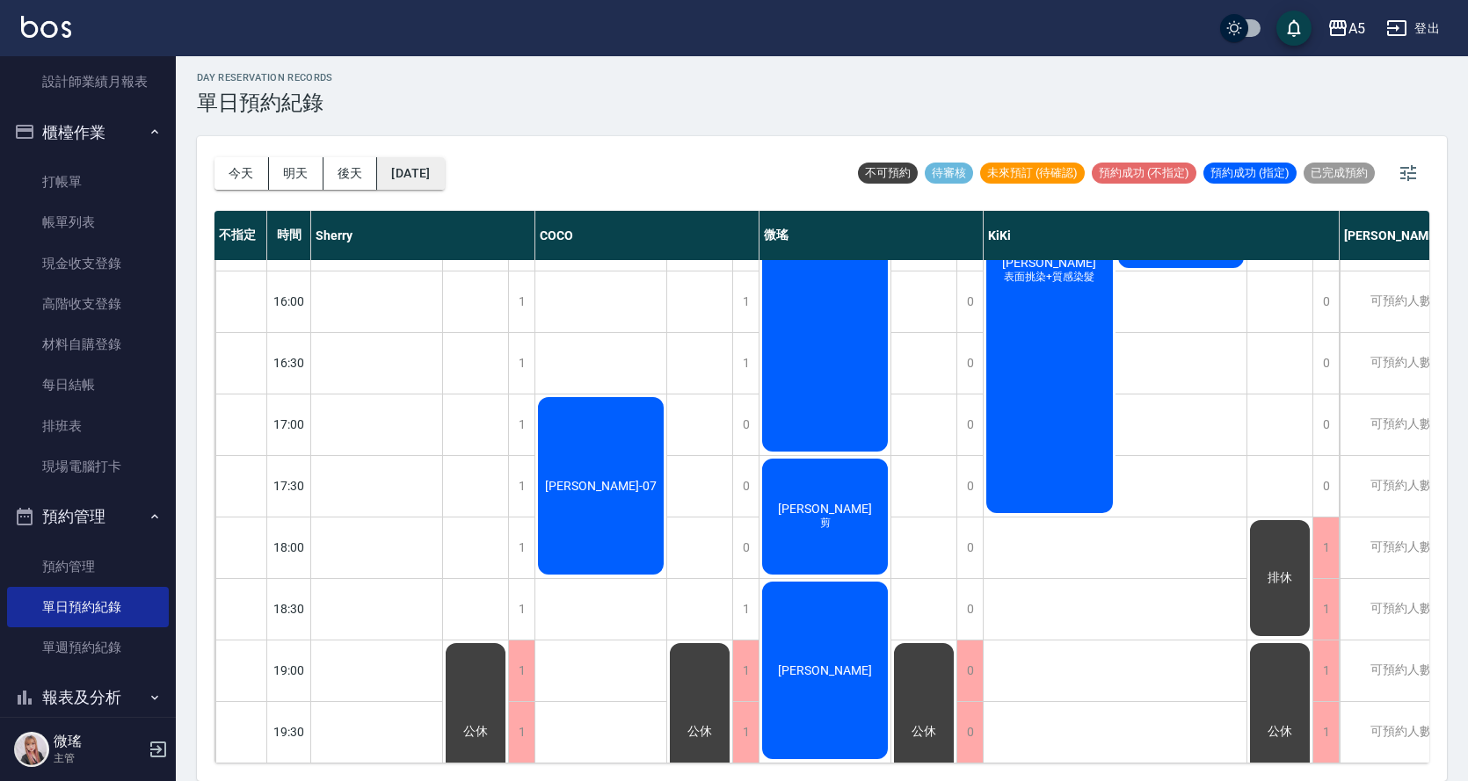
click at [444, 165] on button "[DATE]" at bounding box center [410, 173] width 67 height 33
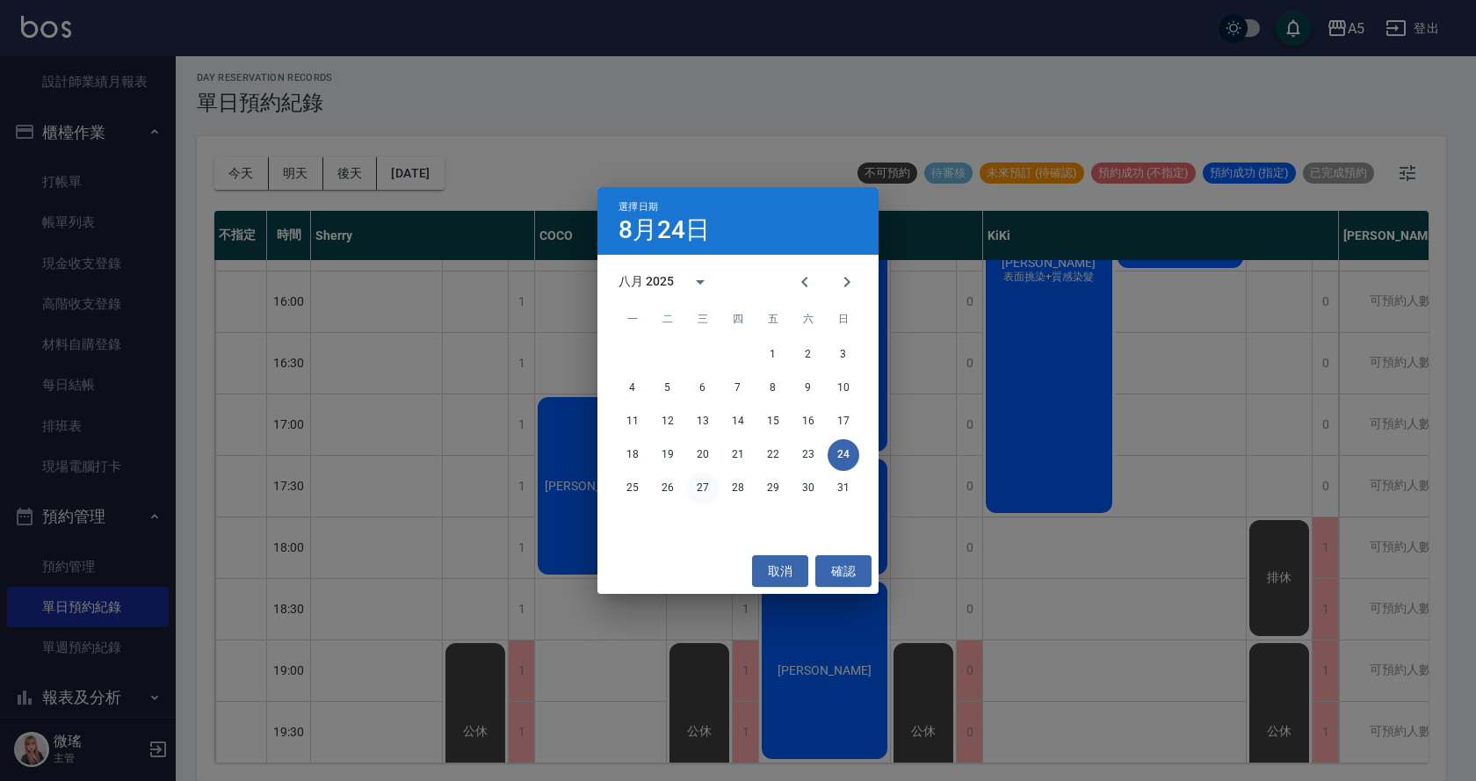
click at [695, 485] on button "27" at bounding box center [703, 489] width 32 height 32
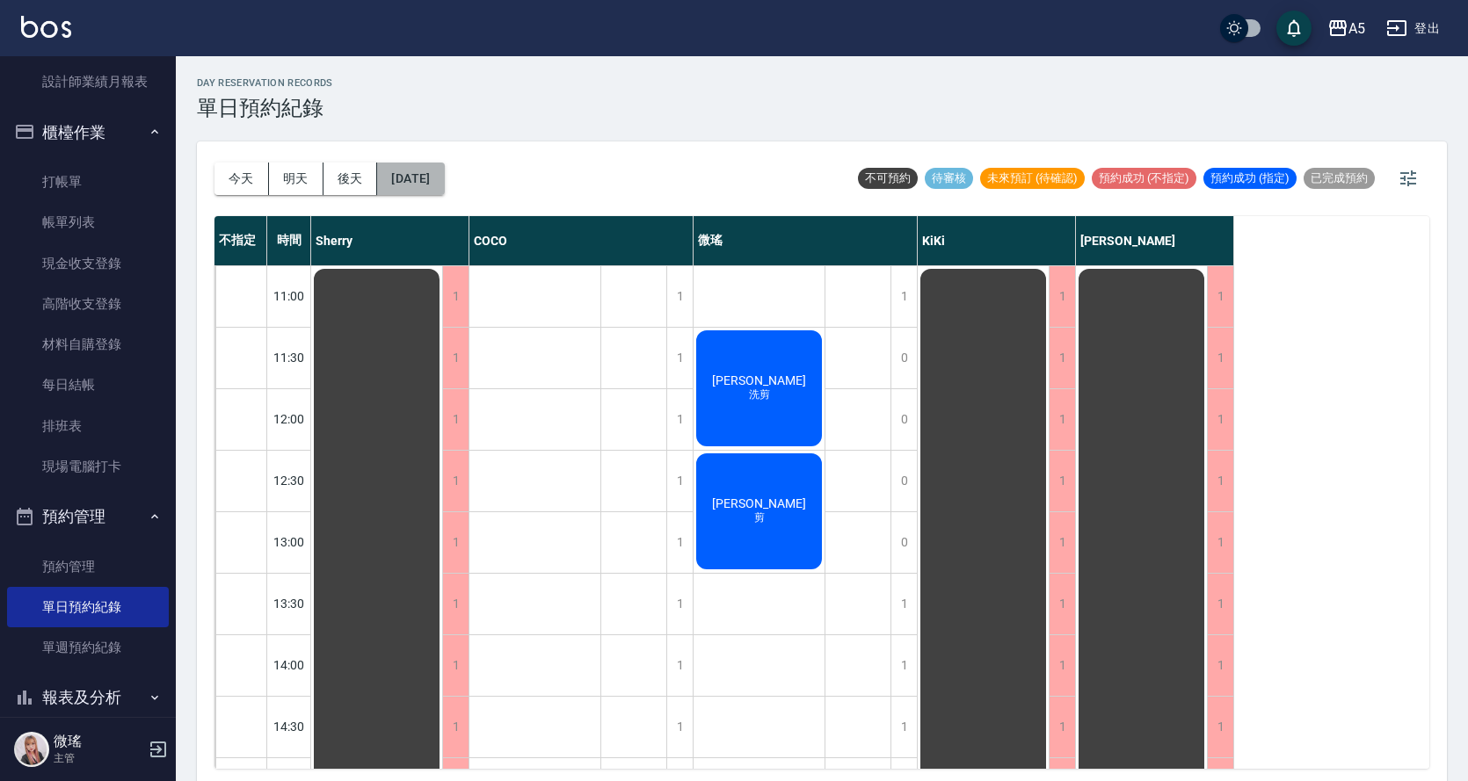
click at [444, 181] on button "[DATE]" at bounding box center [410, 179] width 67 height 33
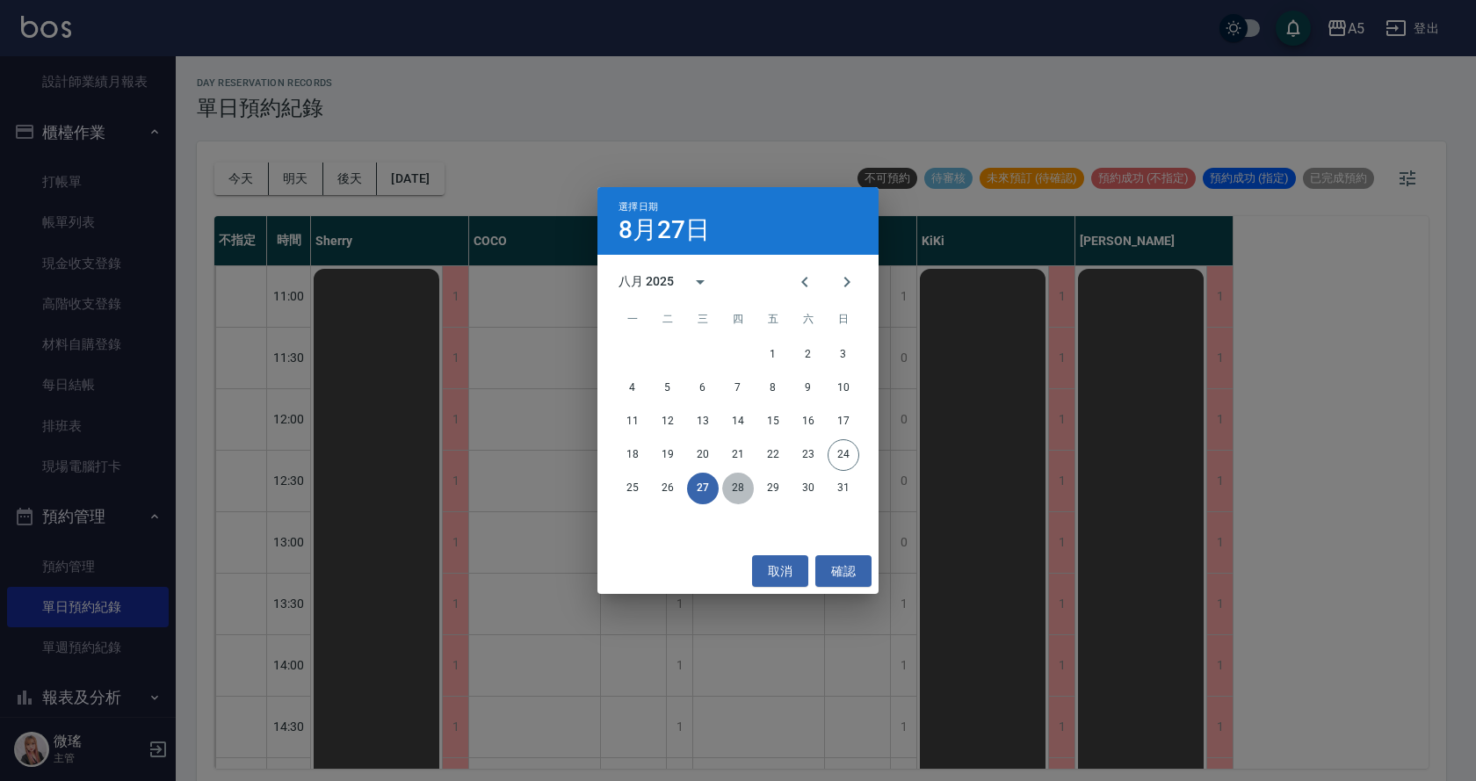
click at [738, 492] on button "28" at bounding box center [738, 489] width 32 height 32
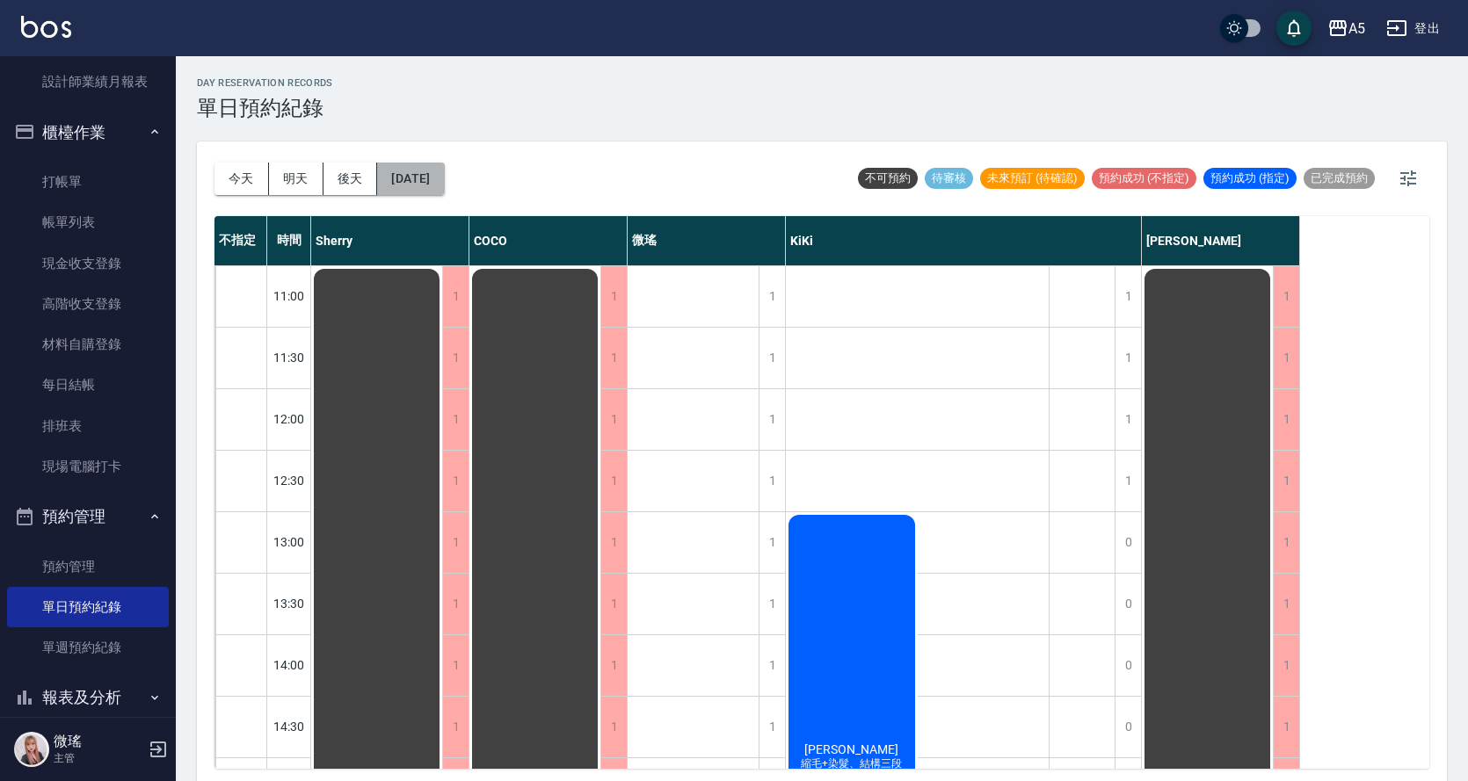
click at [417, 171] on button "[DATE]" at bounding box center [410, 179] width 67 height 33
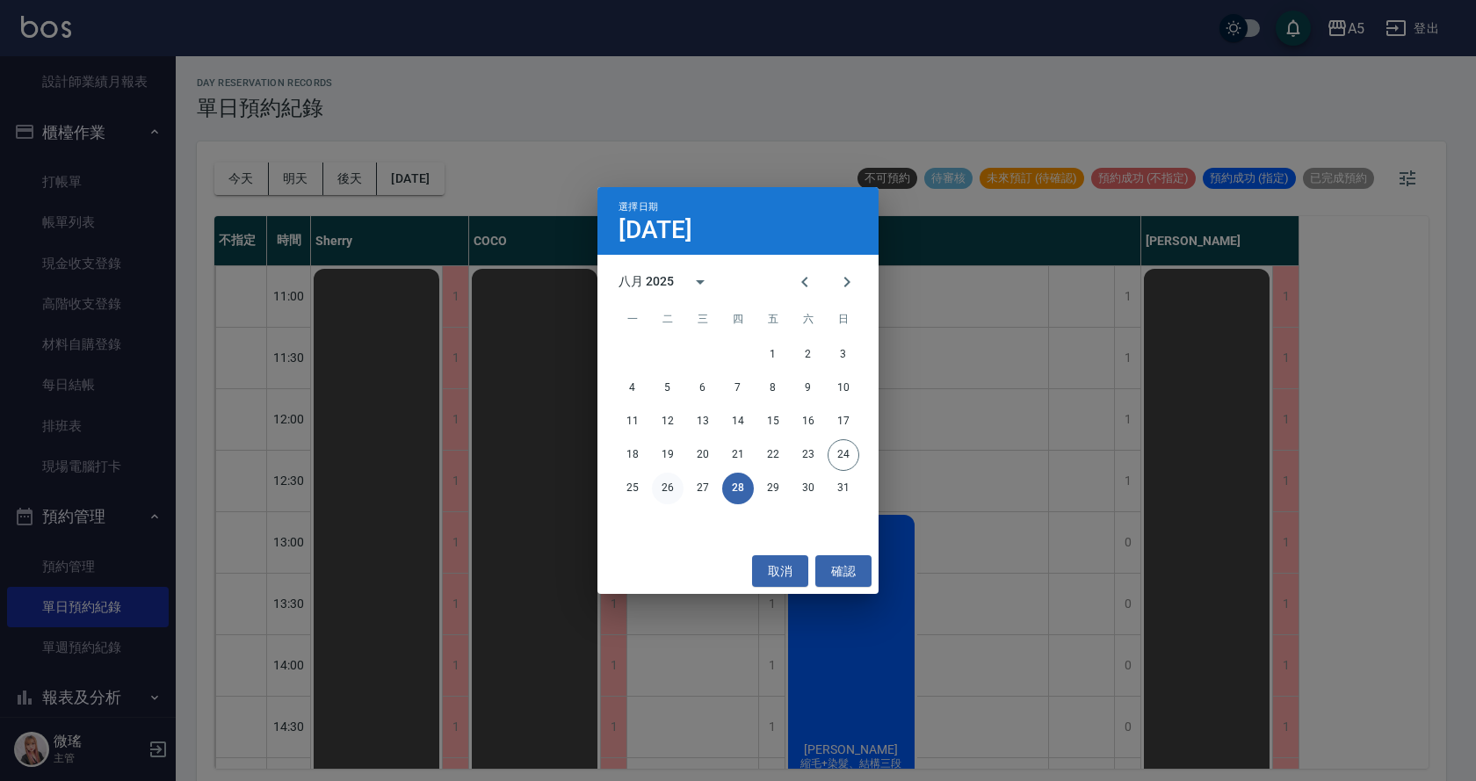
click at [674, 480] on button "26" at bounding box center [668, 489] width 32 height 32
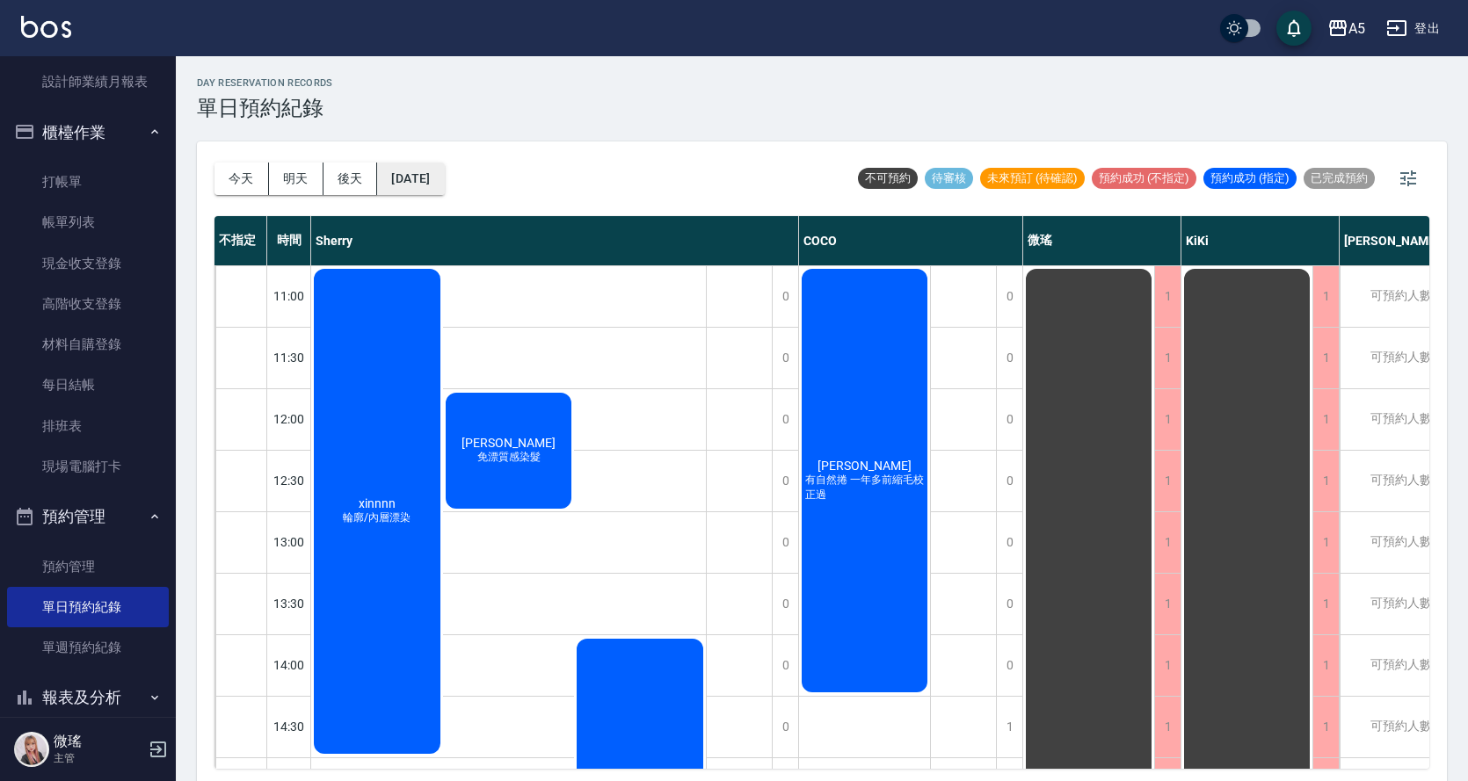
click at [443, 184] on button "[DATE]" at bounding box center [410, 179] width 67 height 33
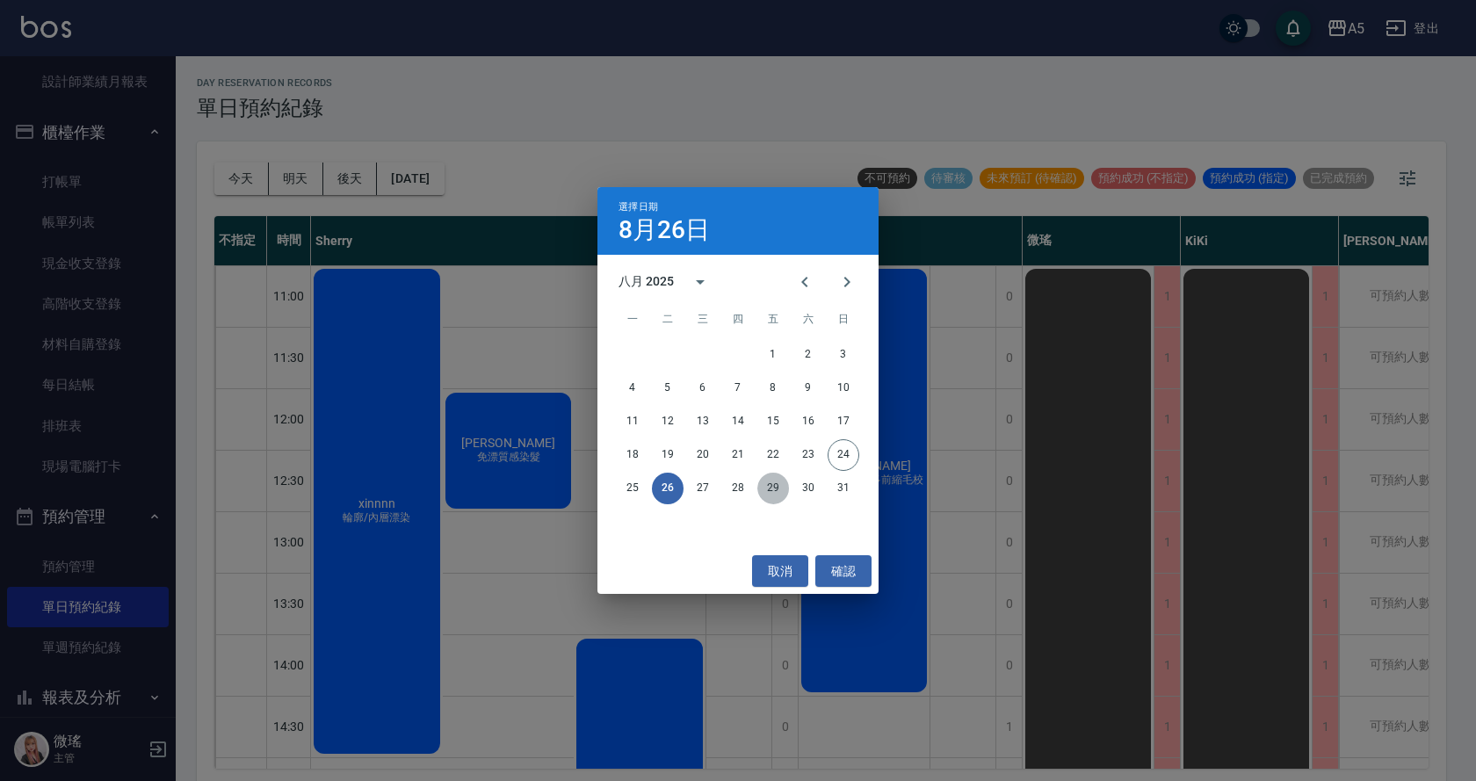
click at [769, 491] on button "29" at bounding box center [774, 489] width 32 height 32
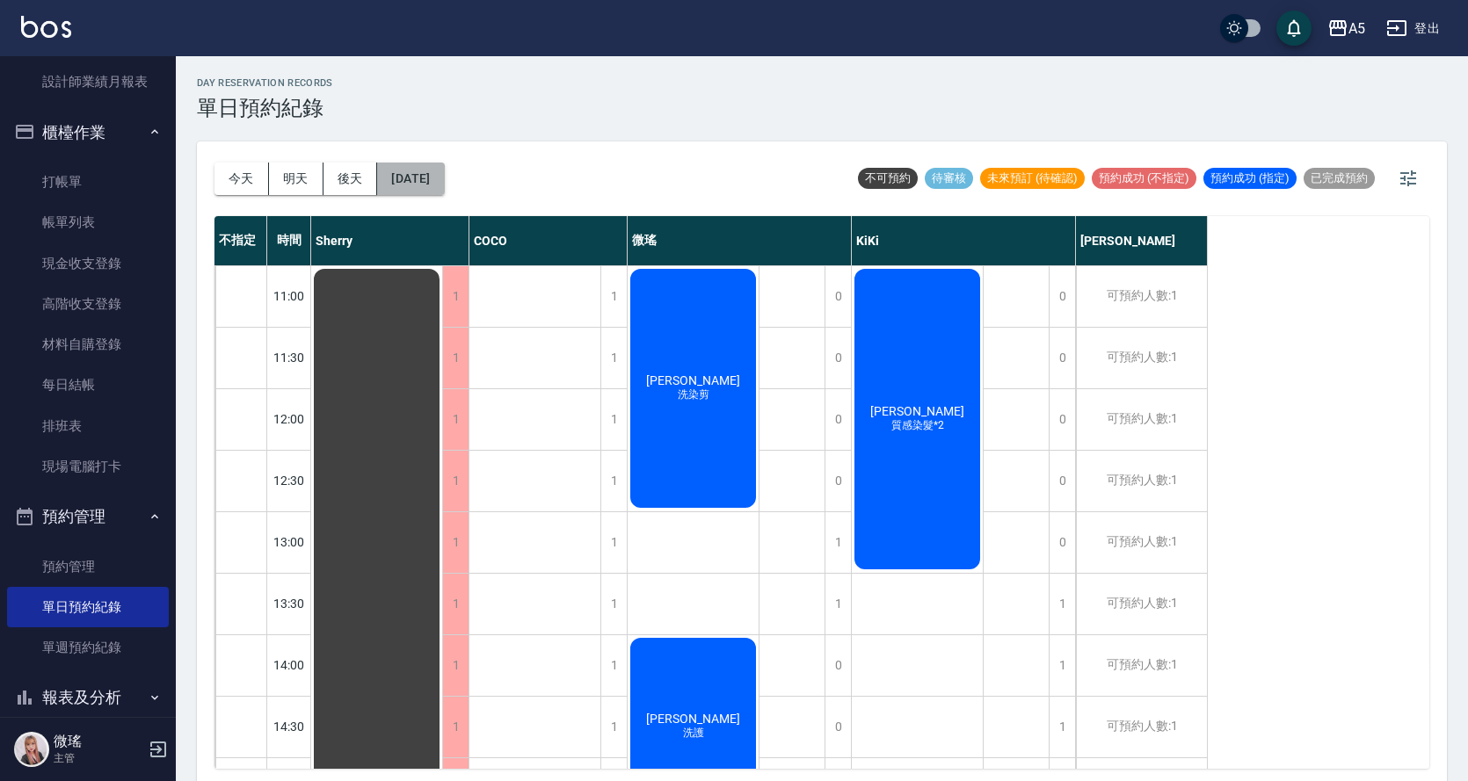
click at [444, 184] on button "[DATE]" at bounding box center [410, 179] width 67 height 33
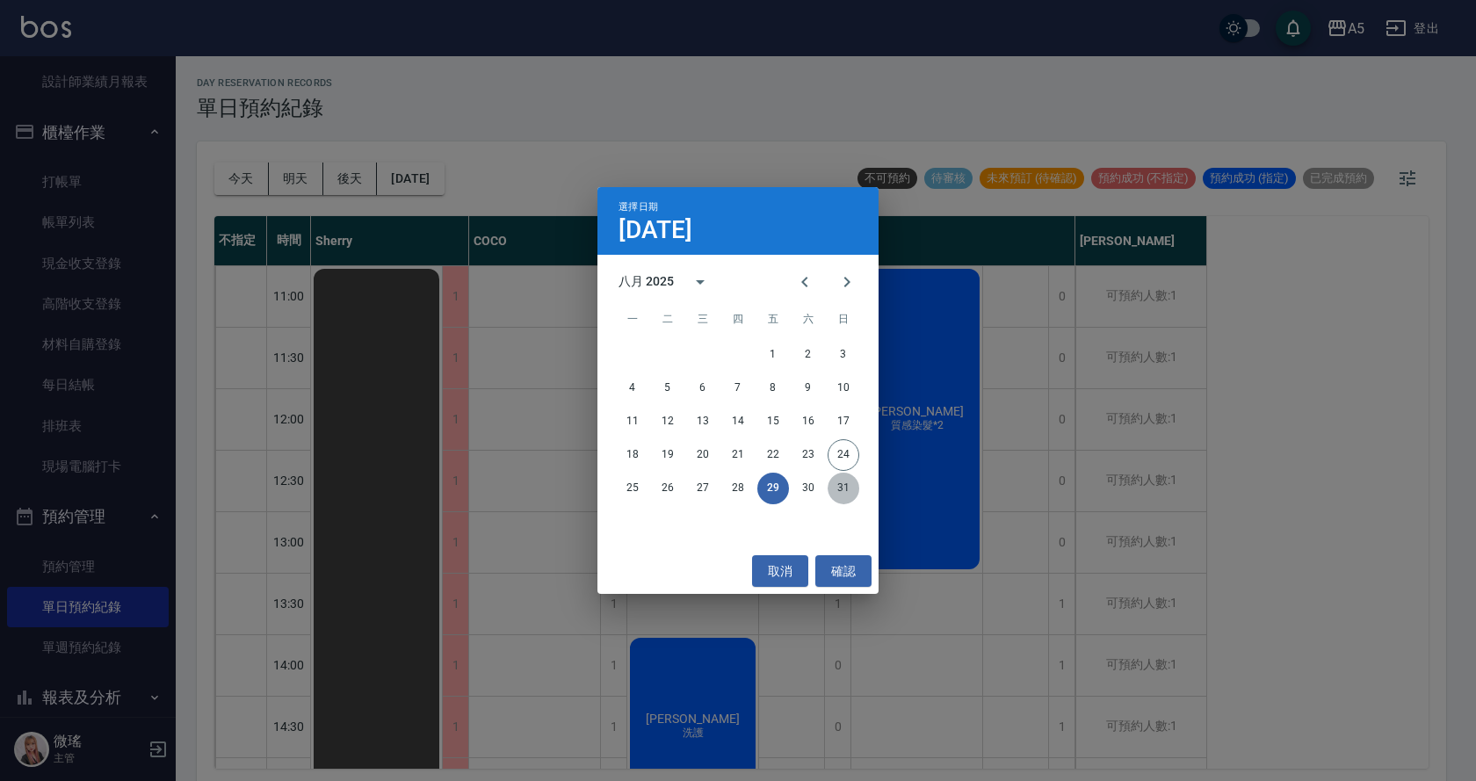
click at [842, 487] on button "31" at bounding box center [844, 489] width 32 height 32
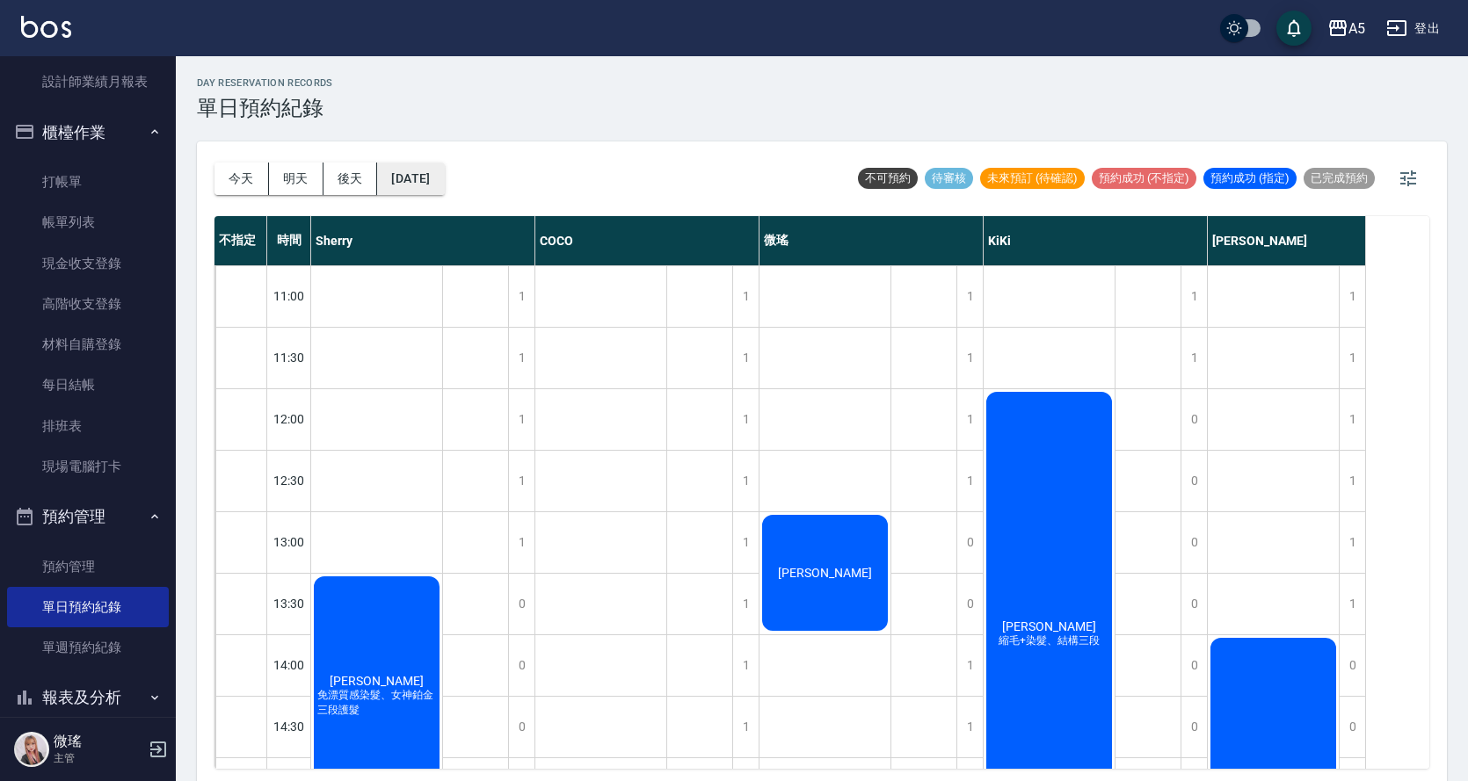
click at [444, 172] on button "[DATE]" at bounding box center [410, 179] width 67 height 33
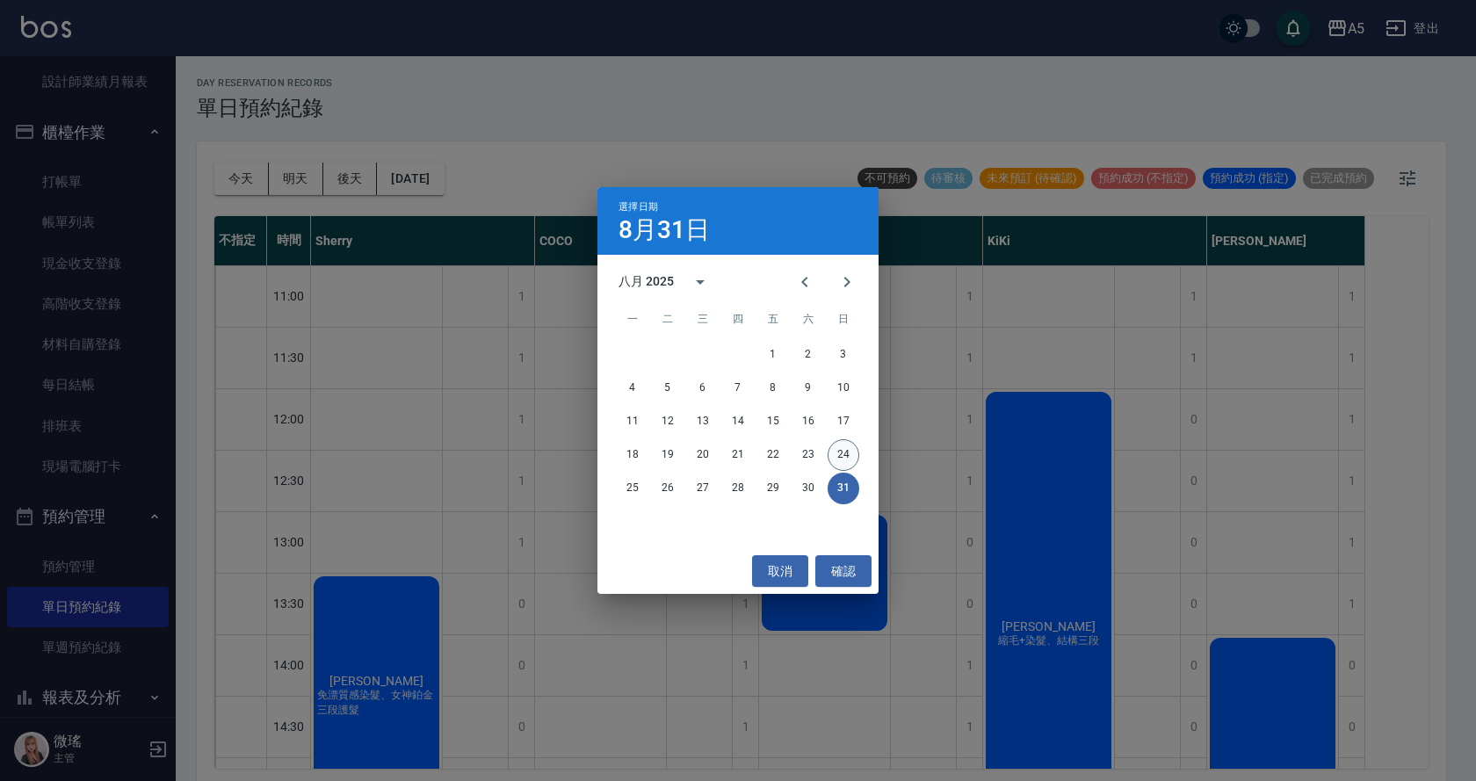
click at [840, 458] on button "24" at bounding box center [844, 455] width 32 height 32
